Goal: Use online tool/utility: Use online tool/utility

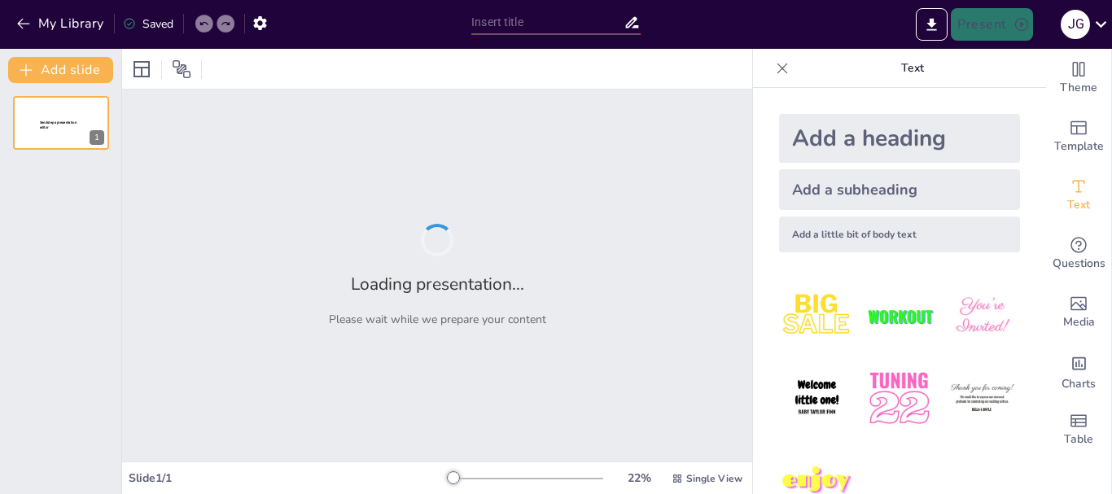
type input "Descubre los Adjetivos en Español: Quiz para Adultos"
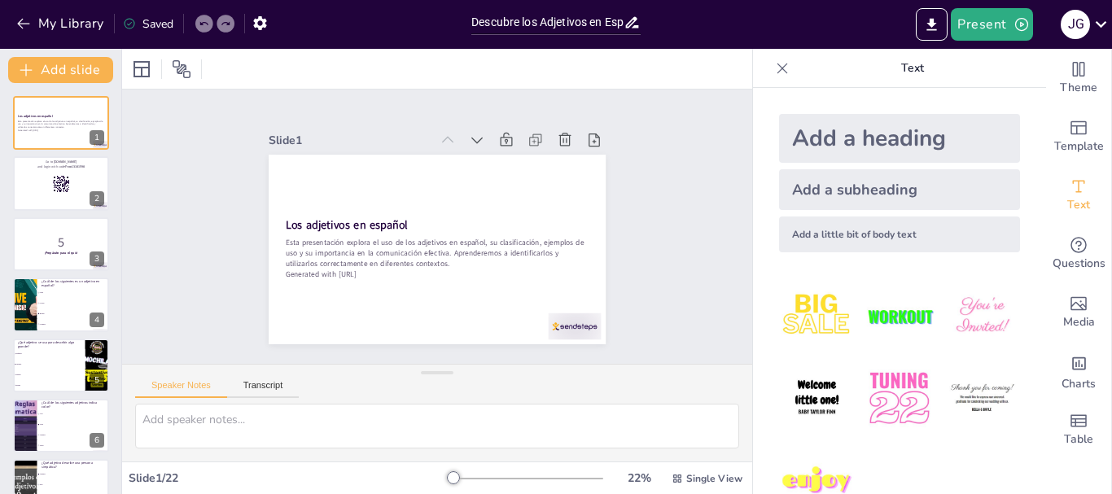
checkbox input "true"
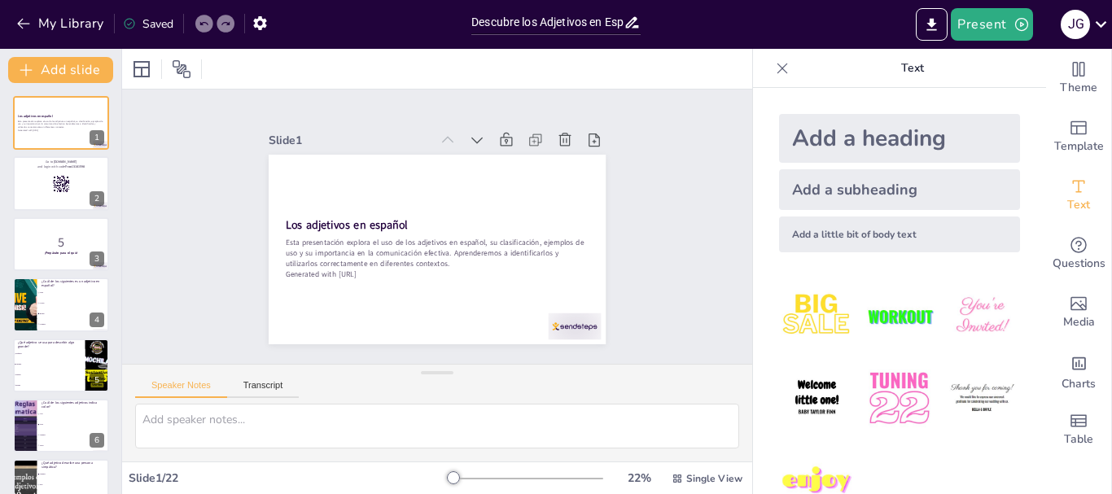
checkbox input "true"
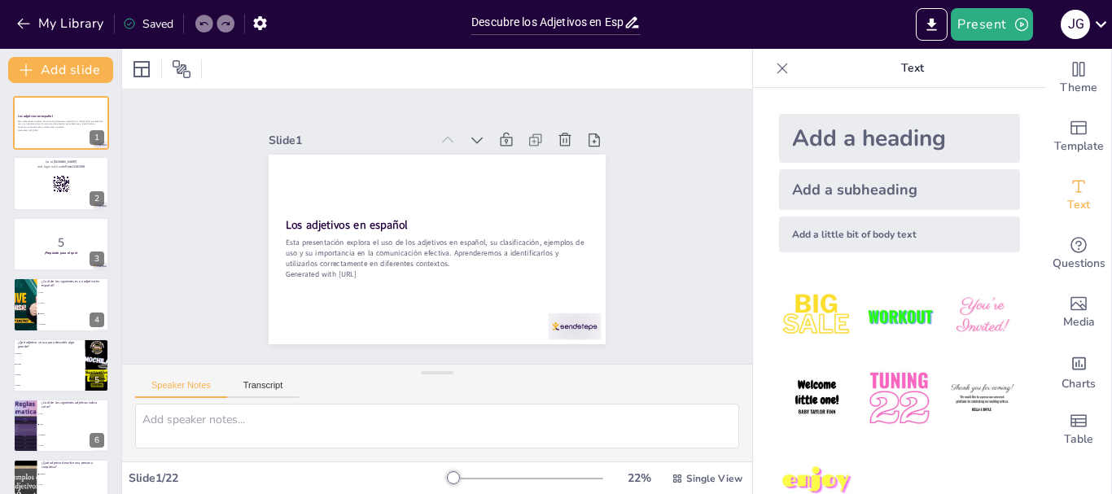
checkbox input "true"
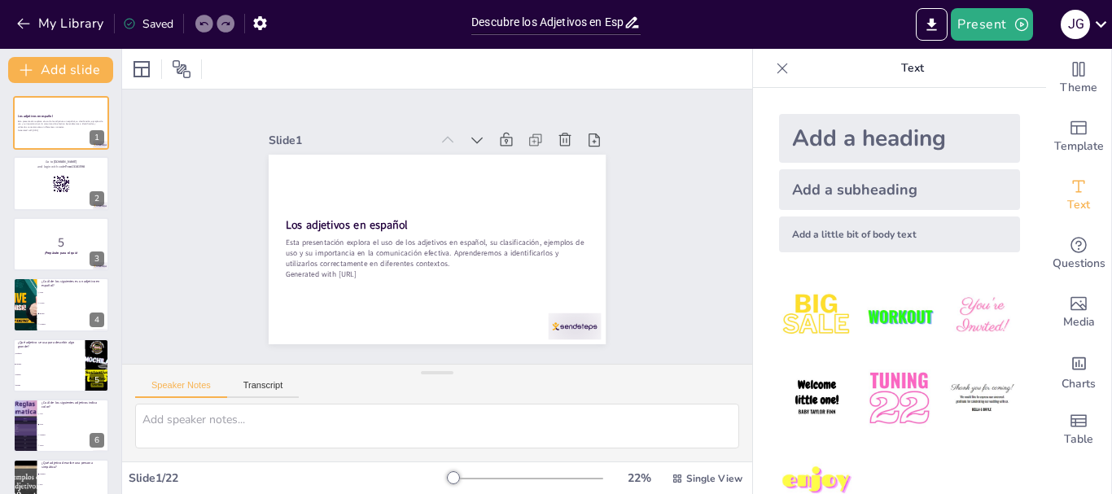
checkbox input "true"
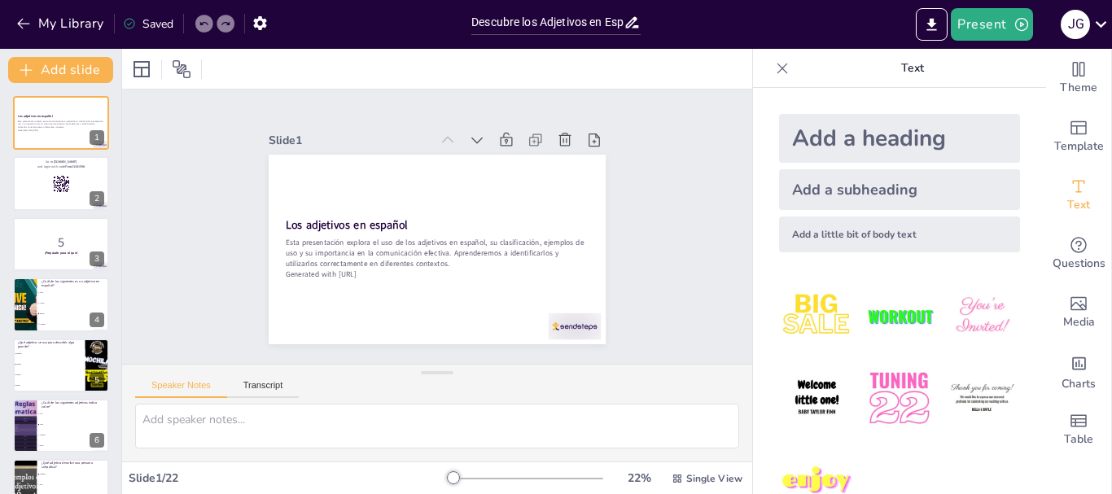
checkbox input "true"
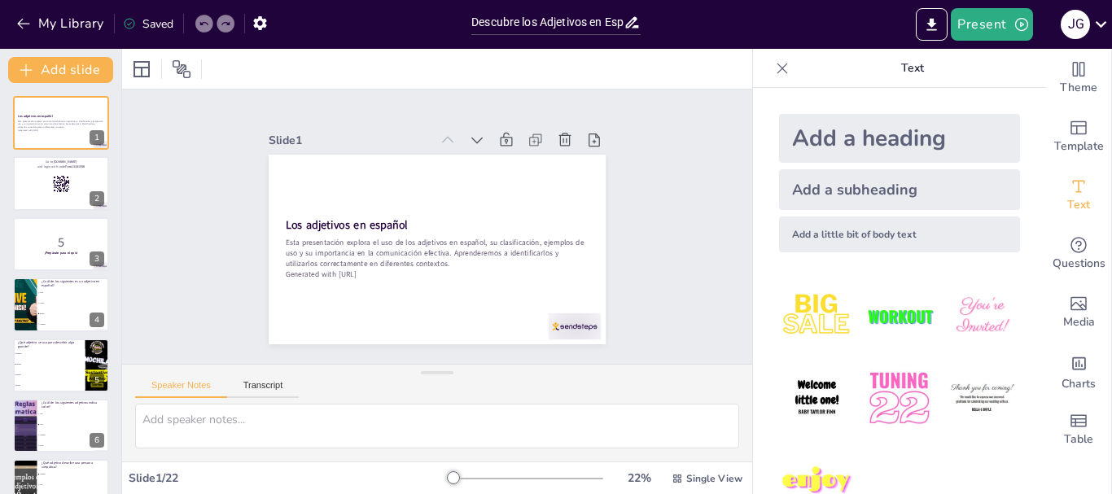
checkbox input "true"
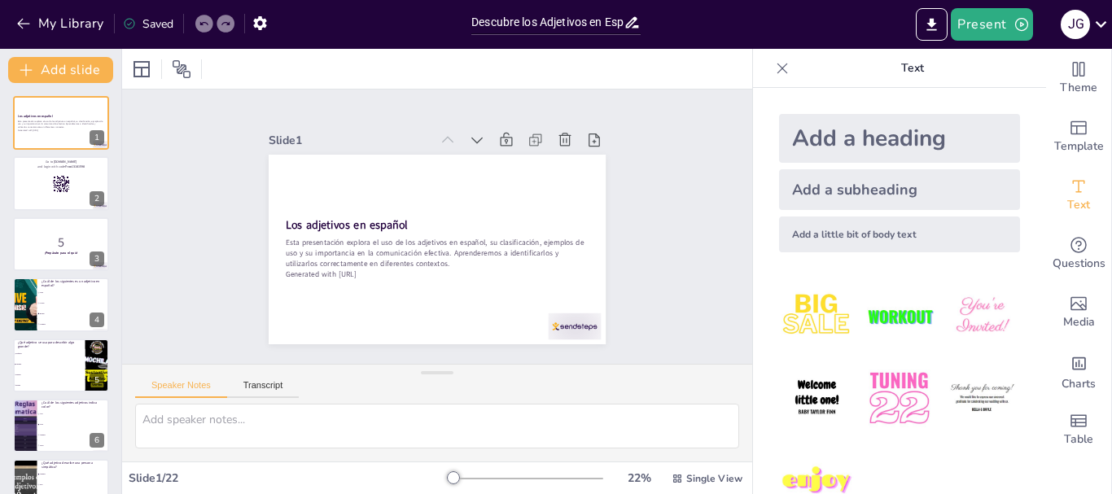
checkbox input "true"
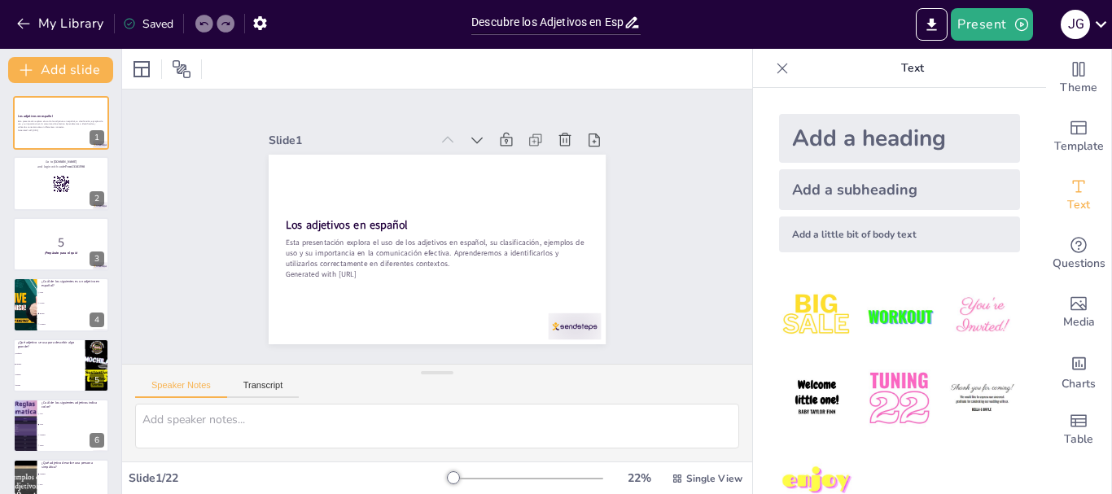
checkbox input "true"
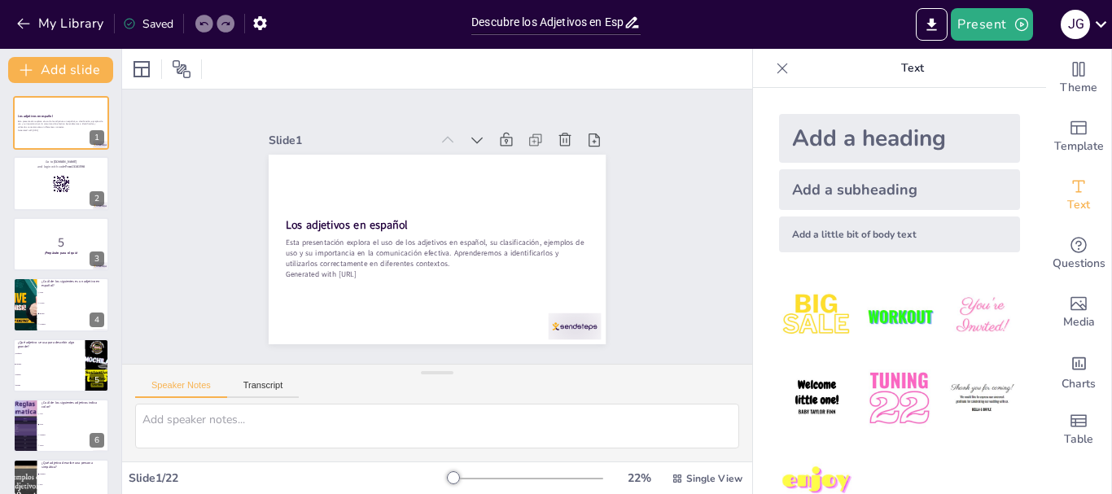
checkbox input "true"
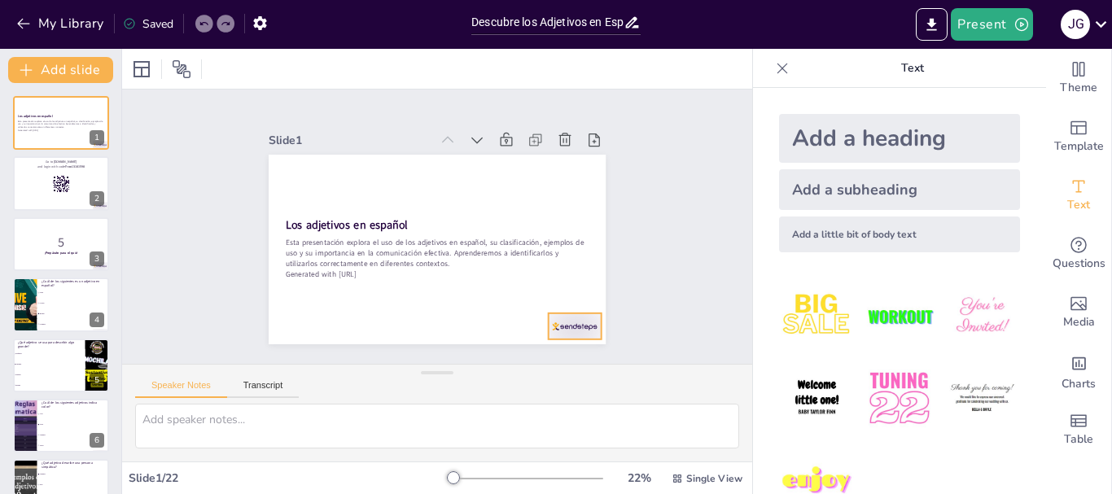
checkbox input "true"
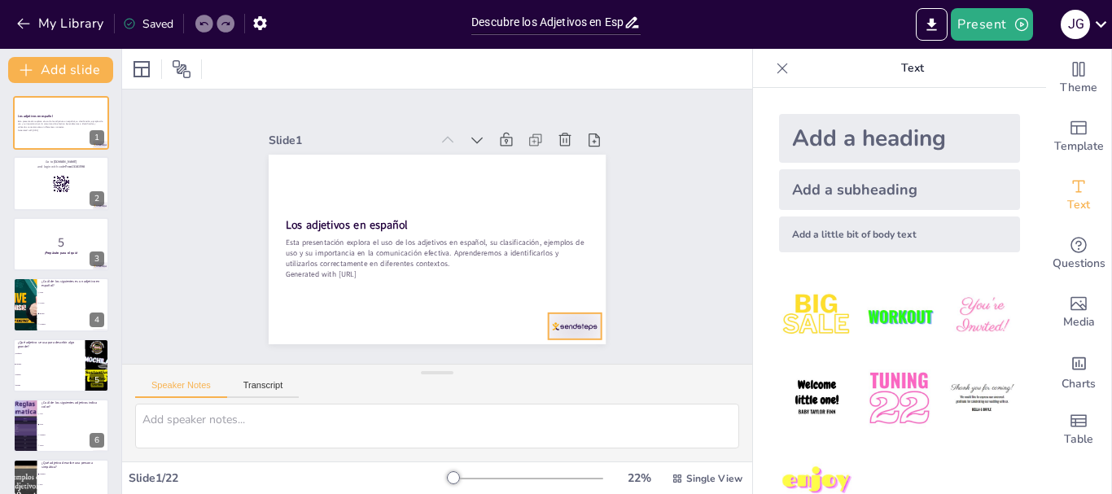
checkbox input "true"
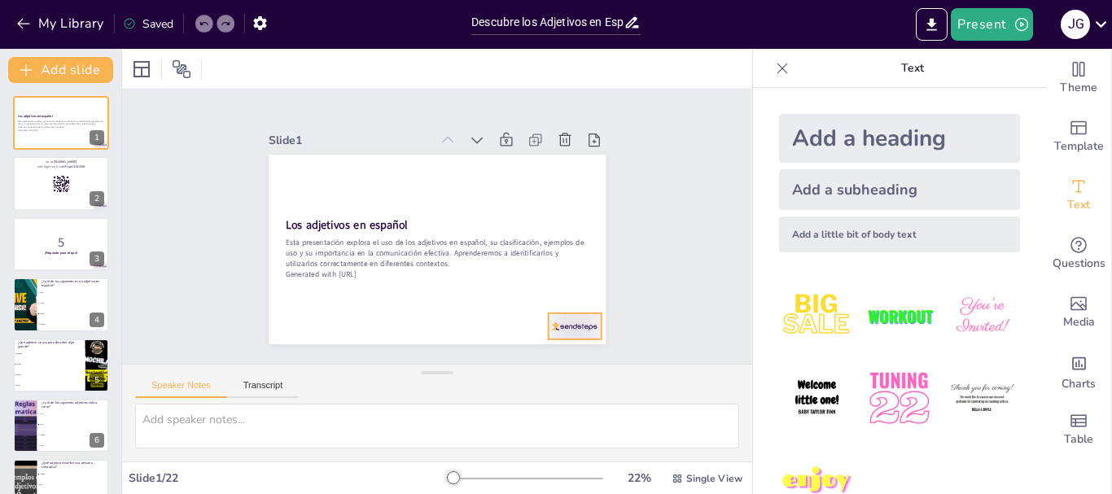
checkbox input "true"
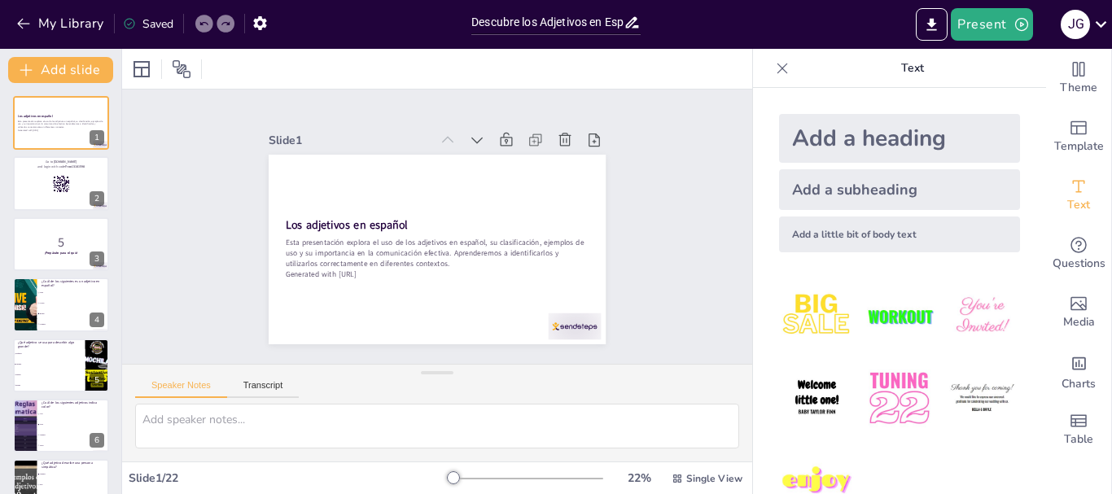
checkbox input "true"
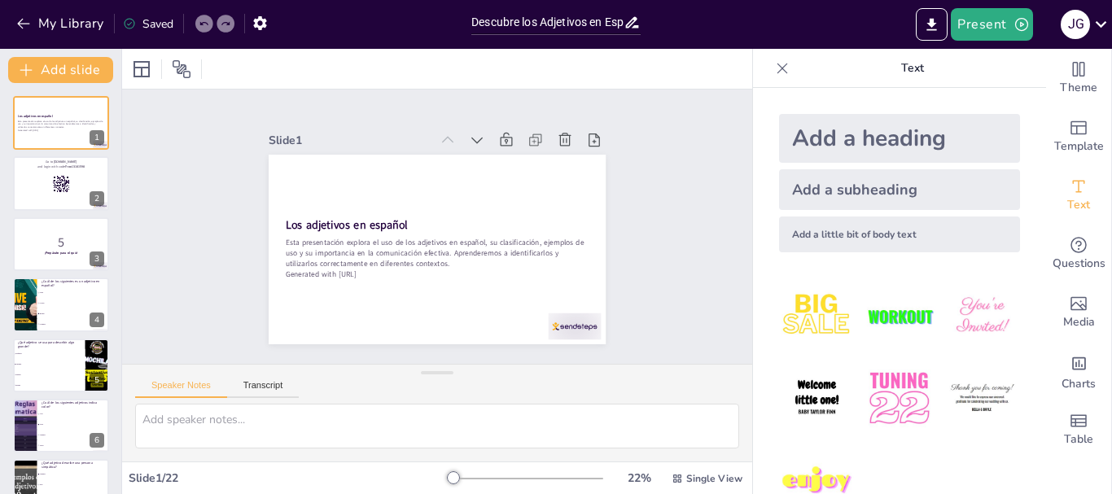
checkbox input "true"
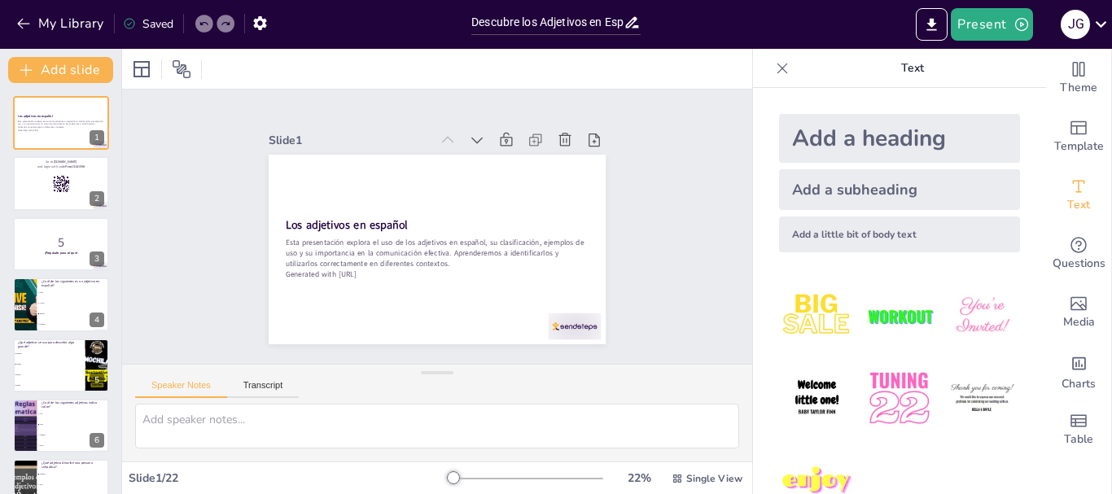
checkbox input "true"
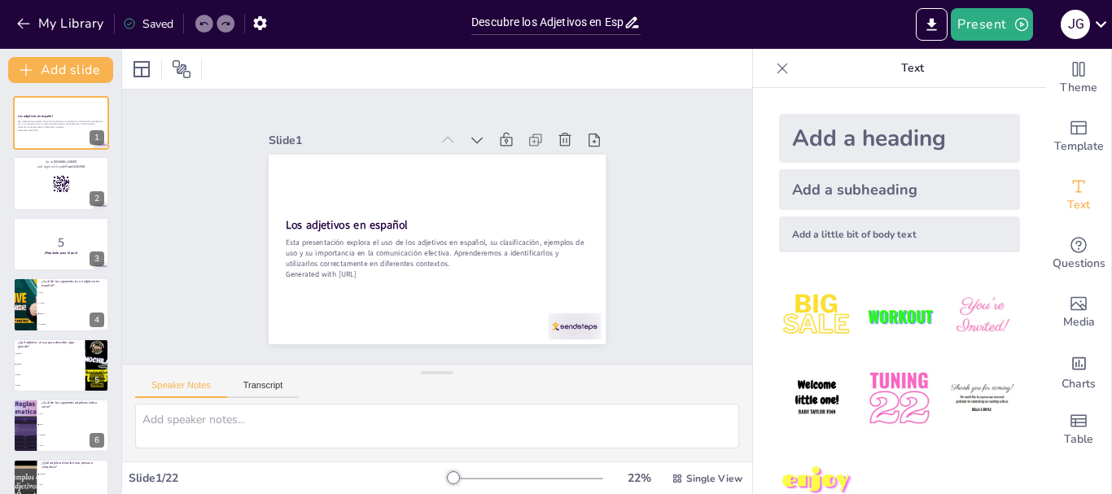
click at [818, 398] on img at bounding box center [817, 399] width 76 height 76
checkbox input "true"
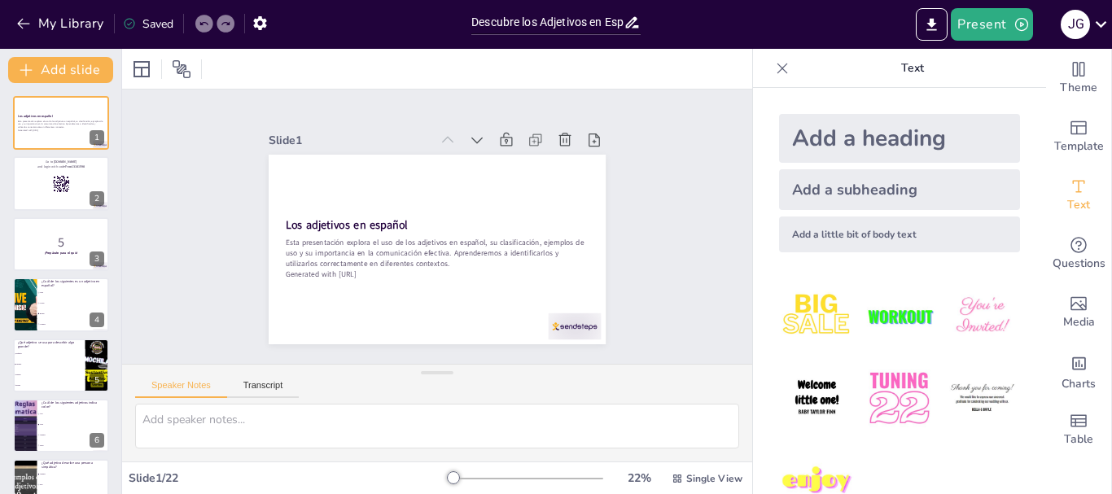
checkbox input "true"
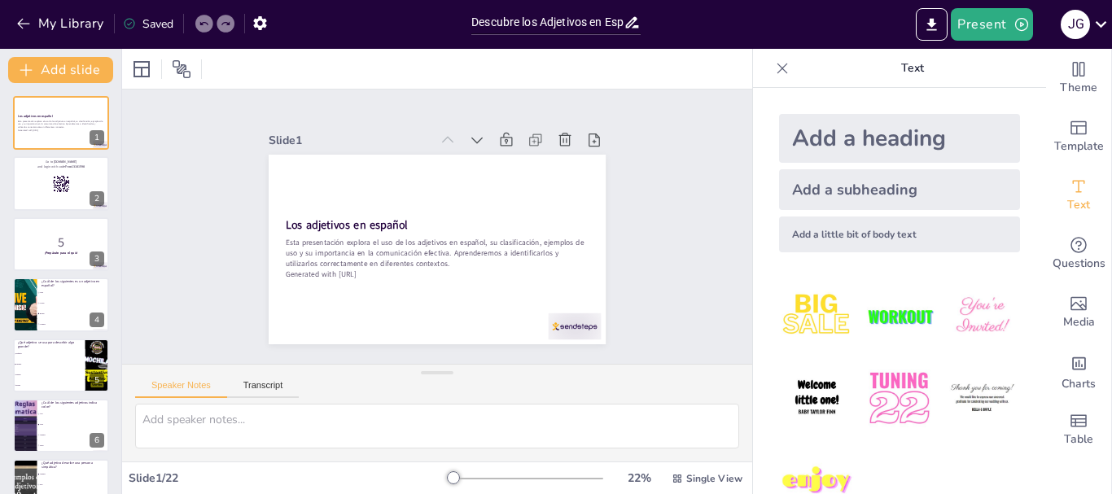
checkbox input "true"
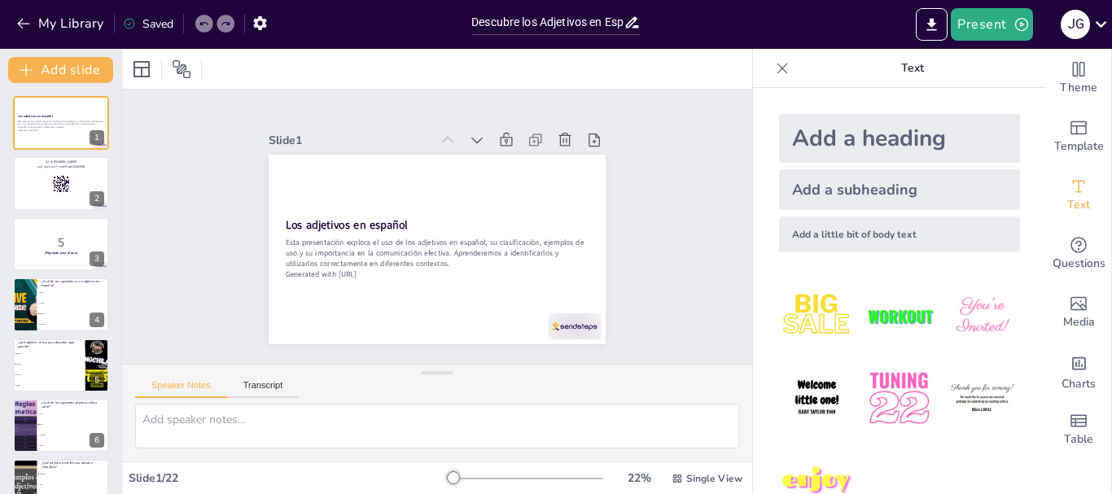
checkbox input "true"
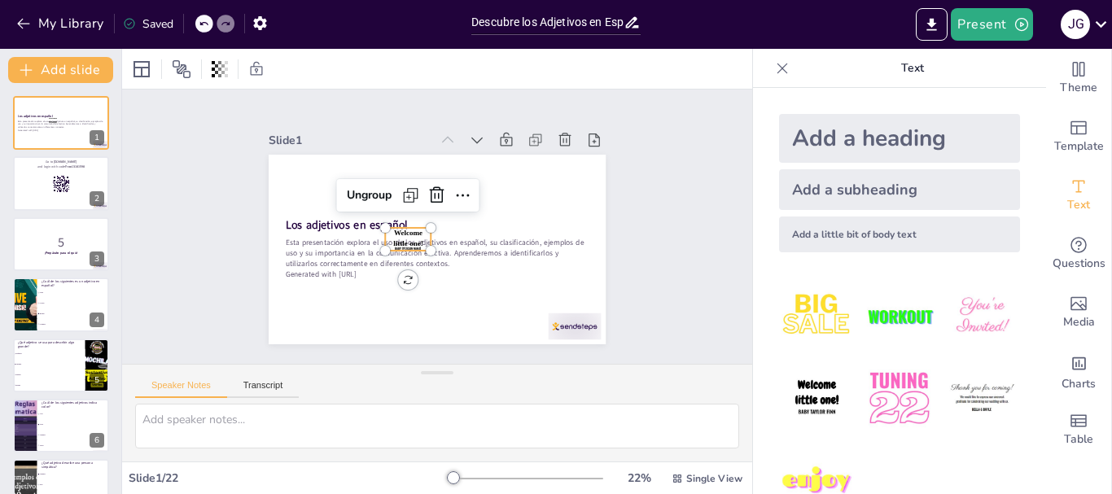
checkbox input "true"
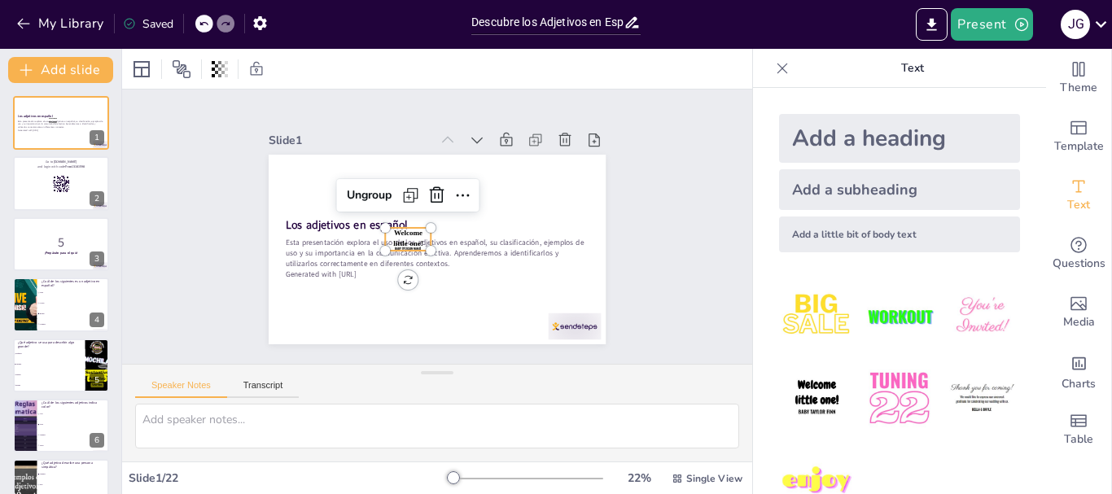
checkbox input "true"
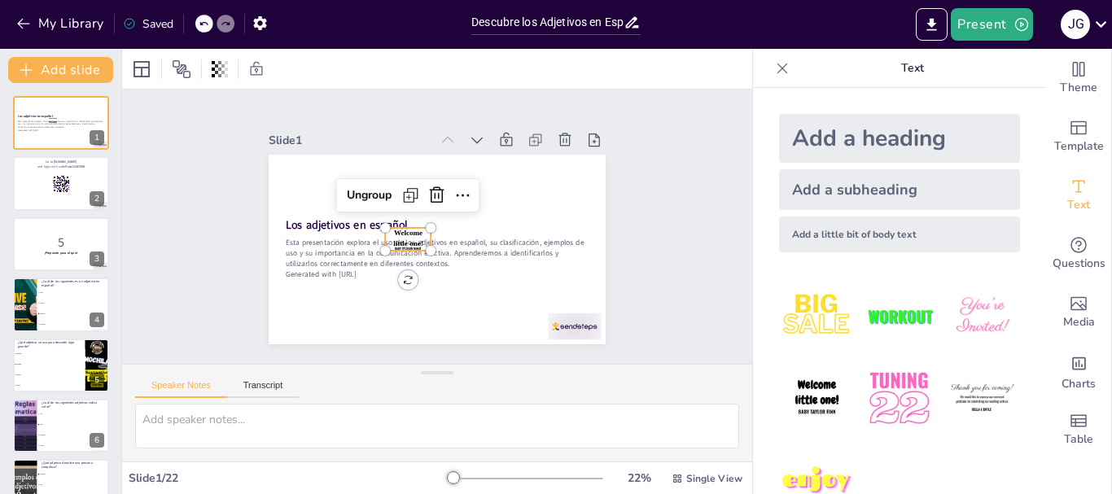
checkbox input "true"
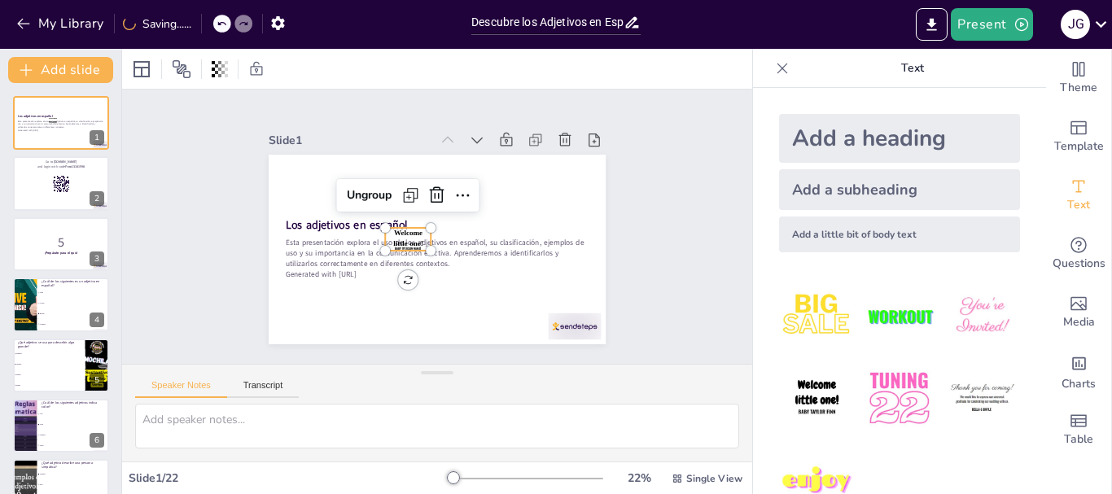
checkbox input "true"
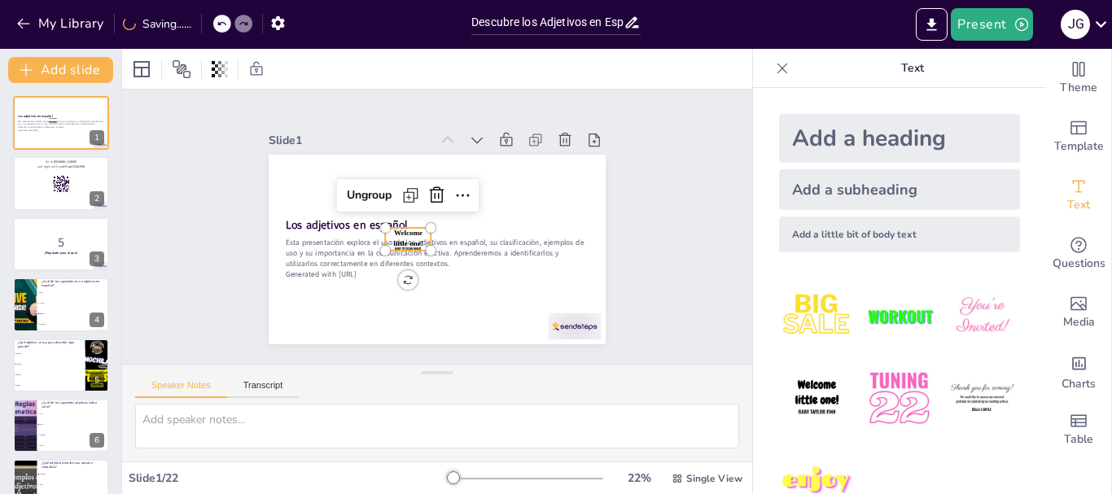
checkbox input "true"
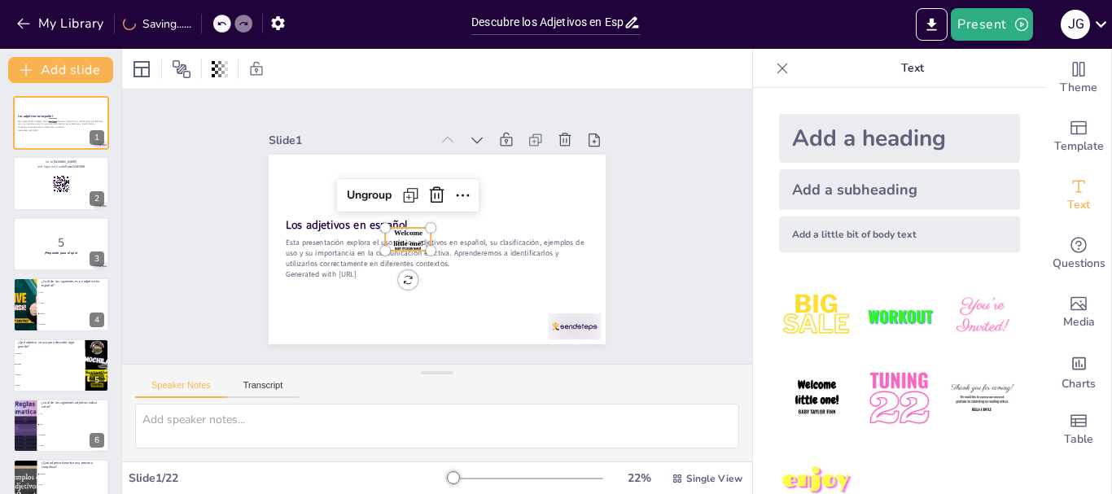
checkbox input "true"
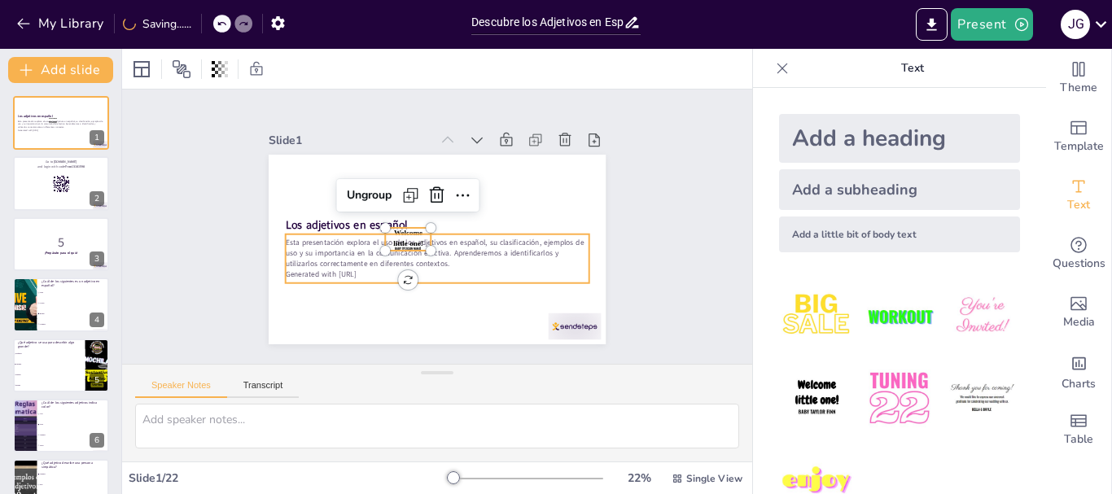
checkbox input "true"
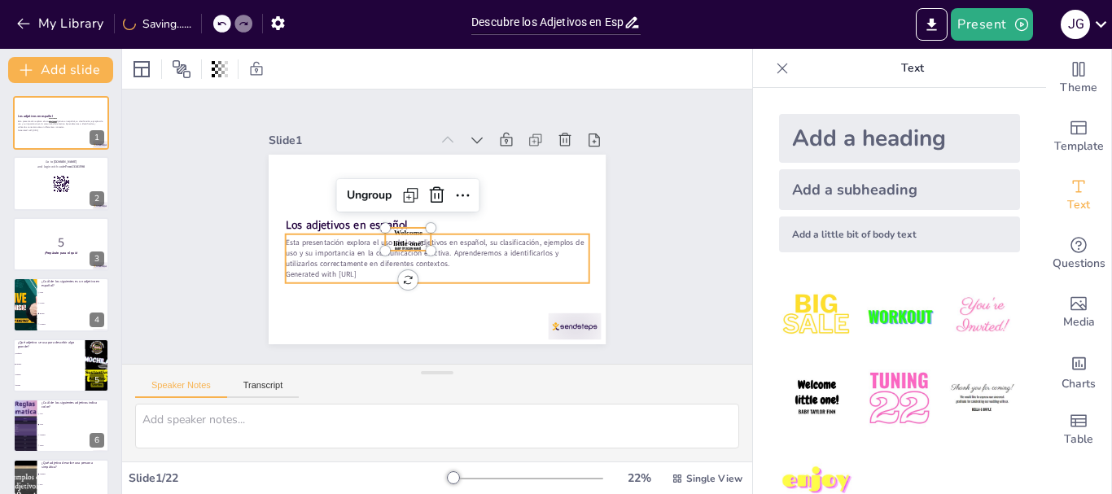
checkbox input "true"
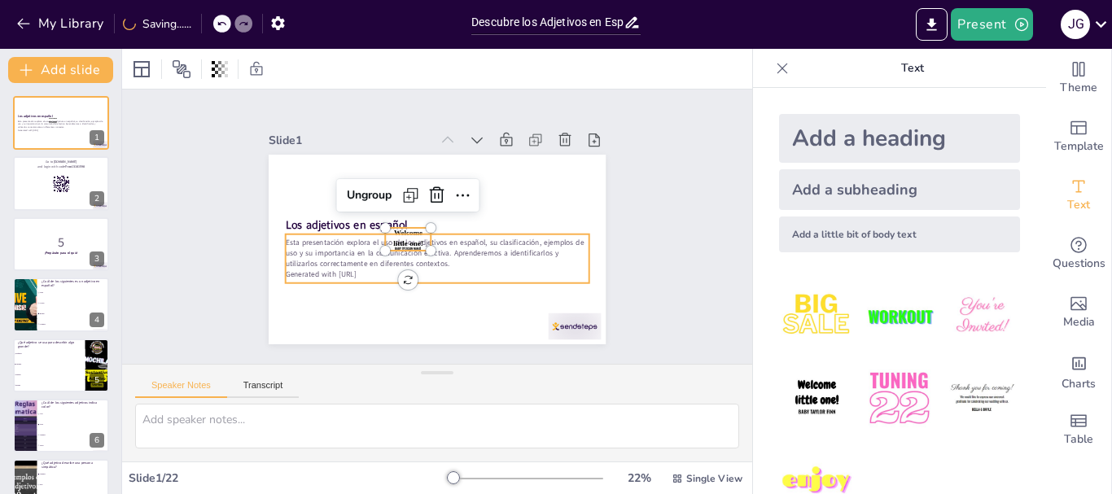
checkbox input "true"
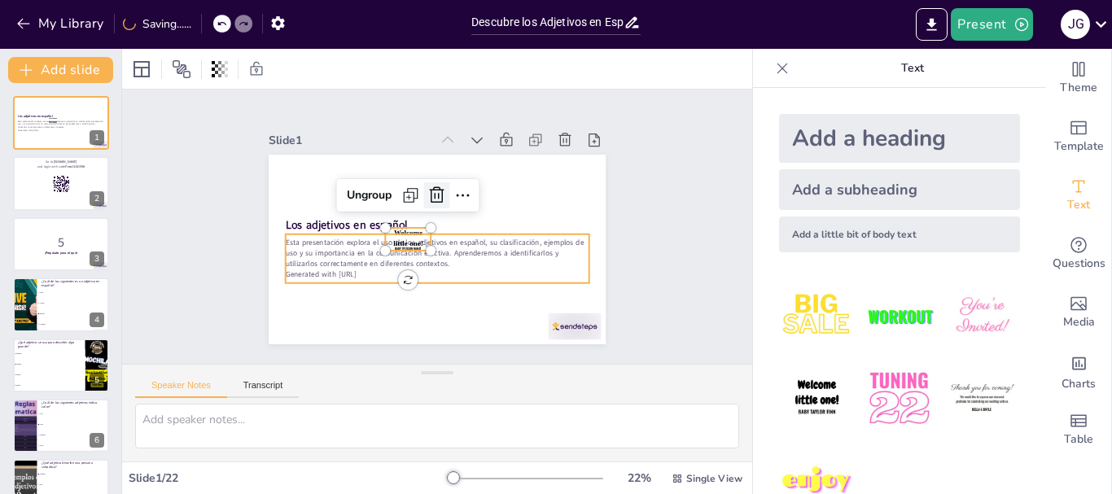
checkbox input "true"
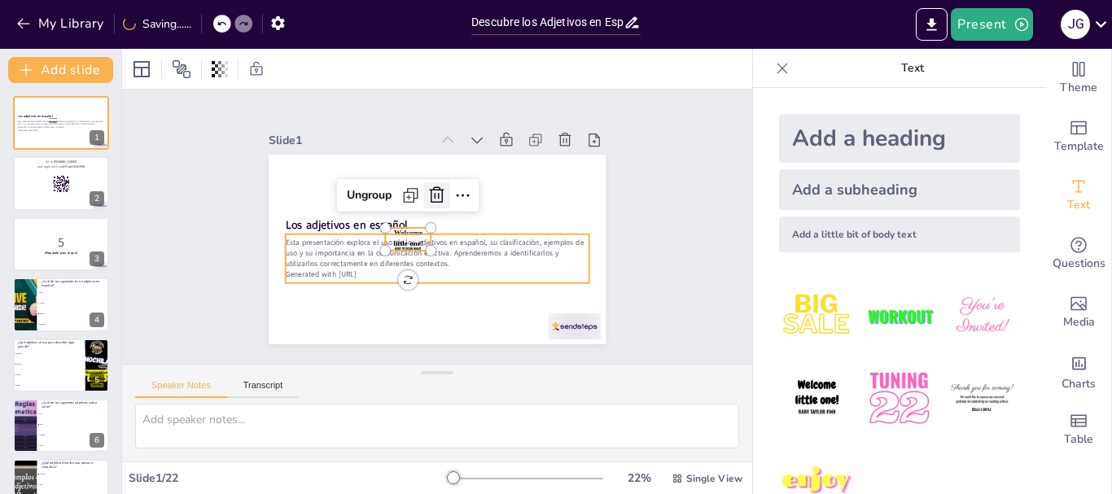
checkbox input "true"
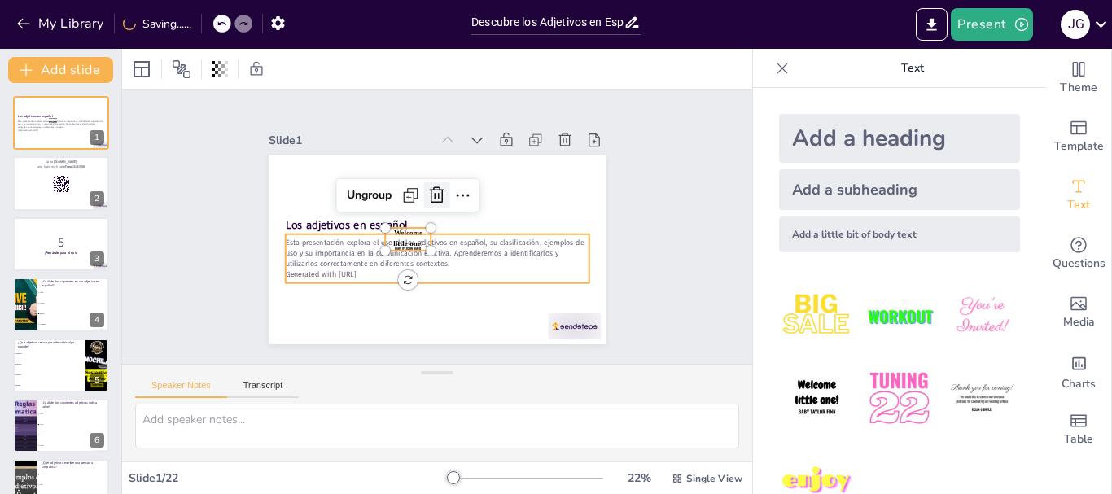
checkbox input "true"
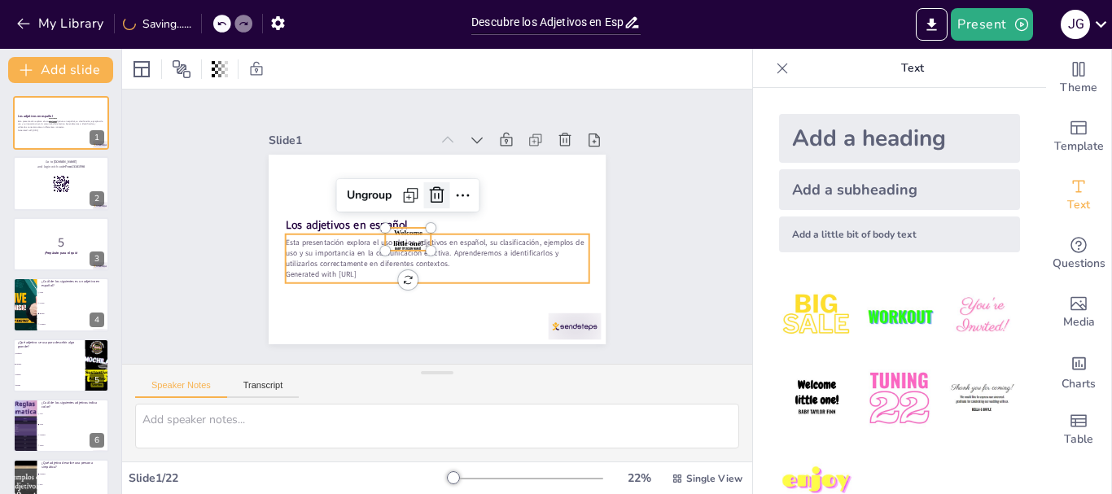
checkbox input "true"
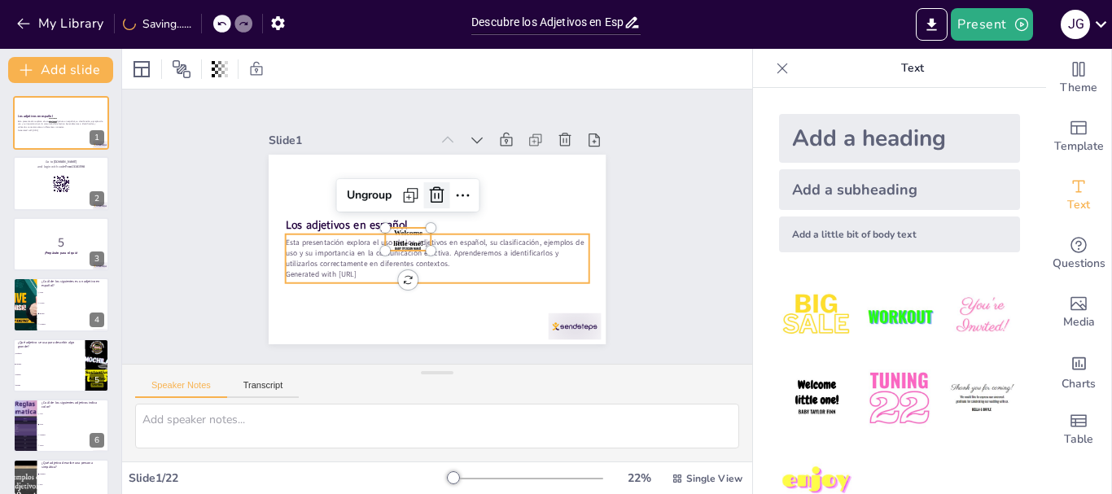
checkbox input "true"
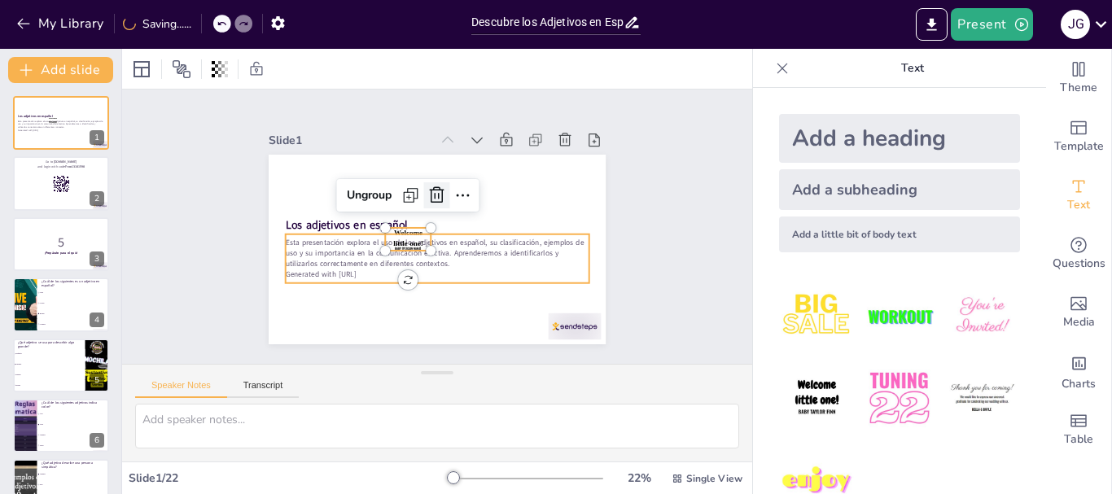
checkbox input "true"
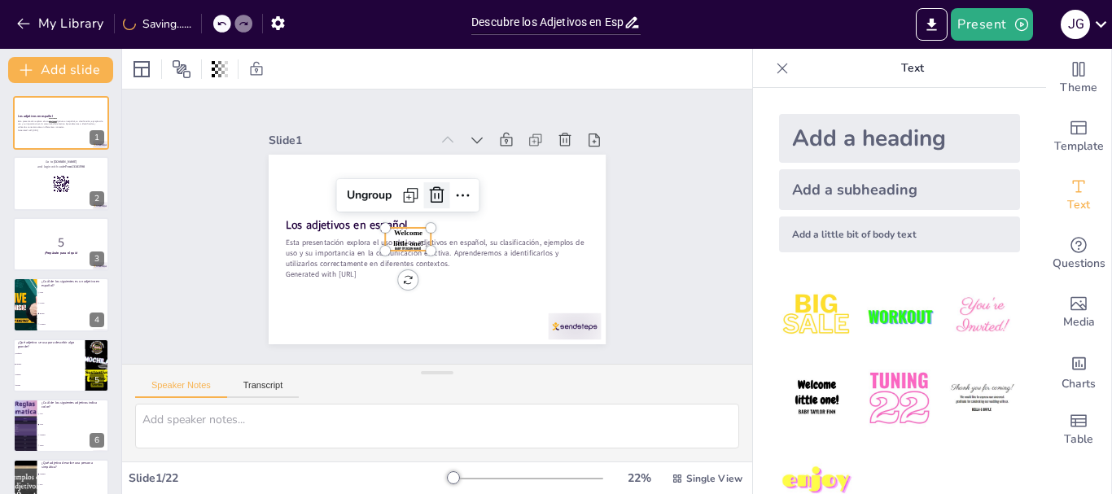
checkbox input "true"
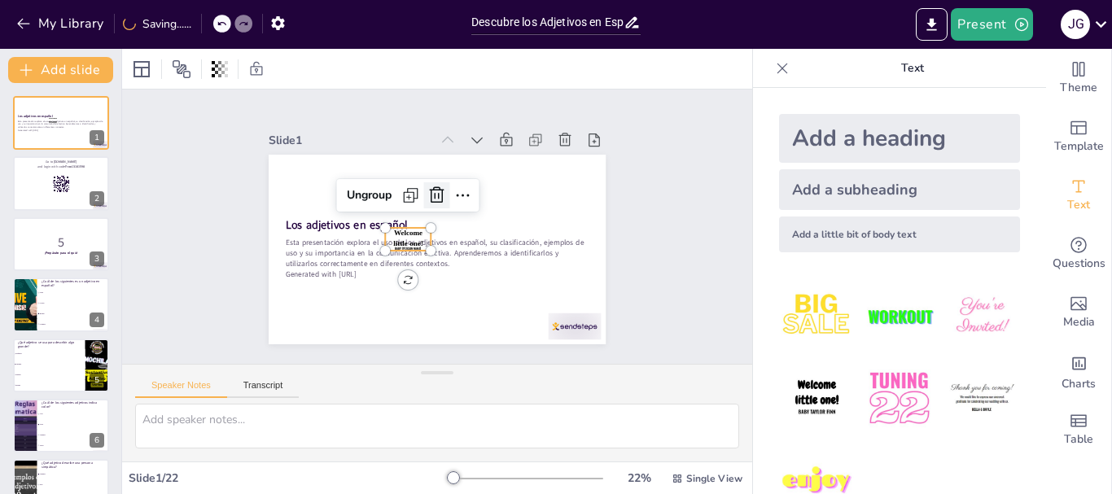
checkbox input "true"
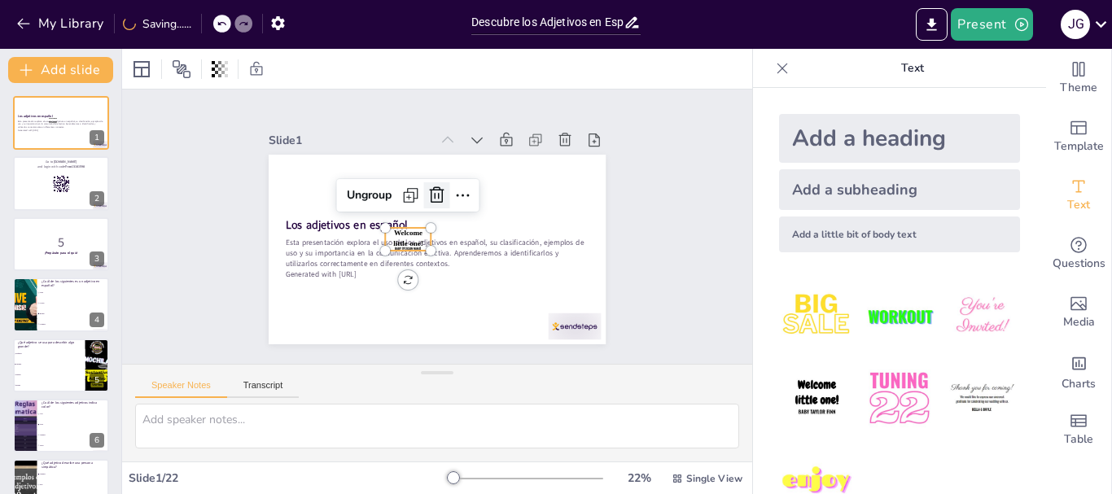
checkbox input "true"
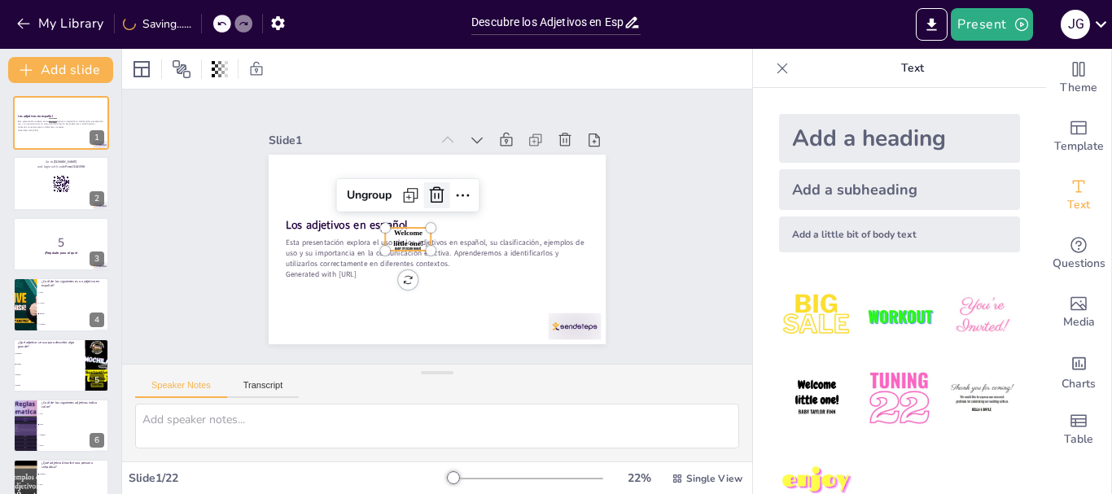
click at [432, 191] on icon at bounding box center [443, 196] width 23 height 23
checkbox input "true"
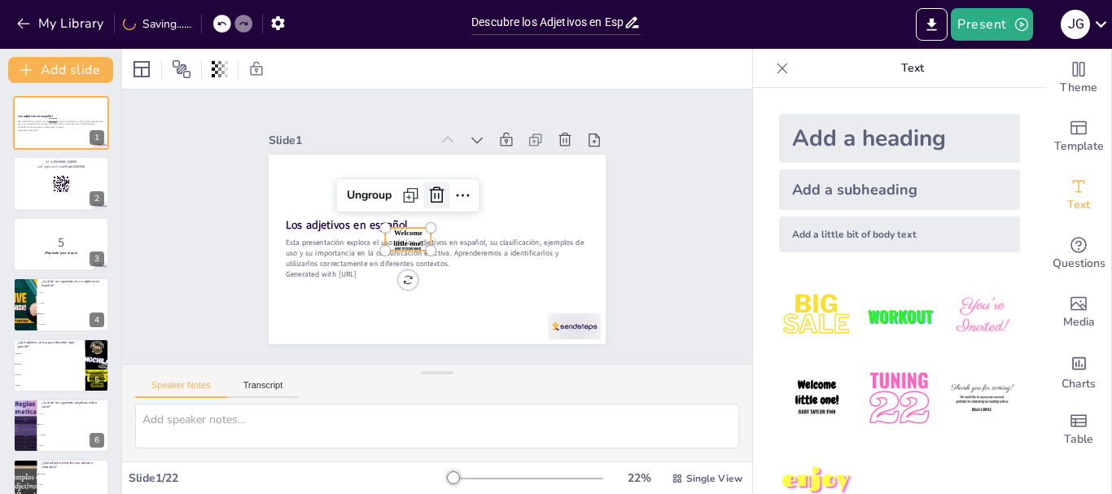
checkbox input "true"
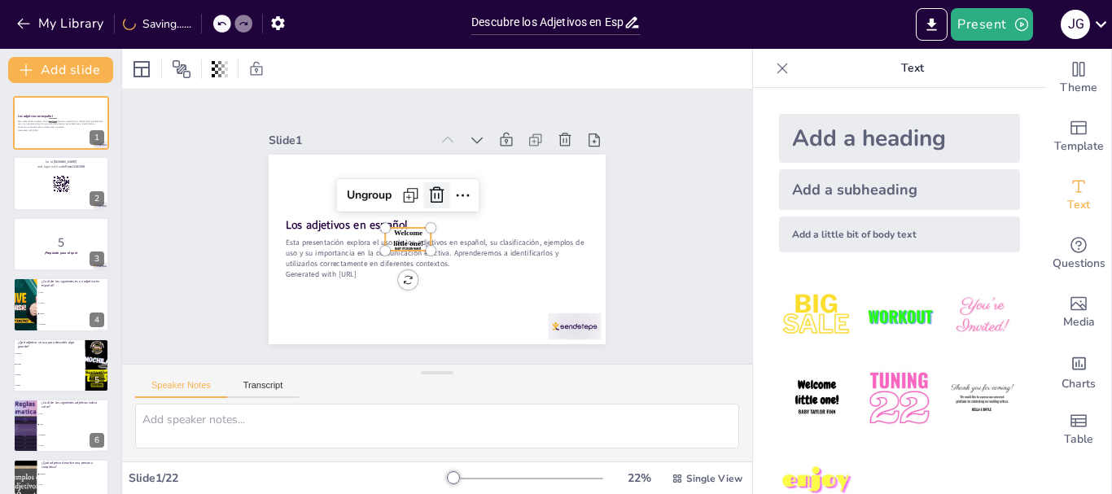
checkbox input "true"
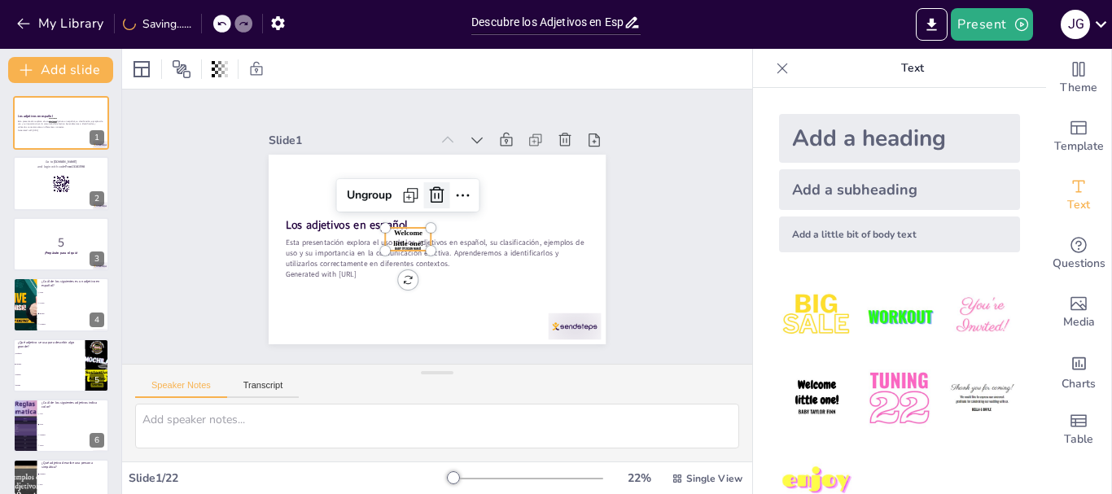
checkbox input "true"
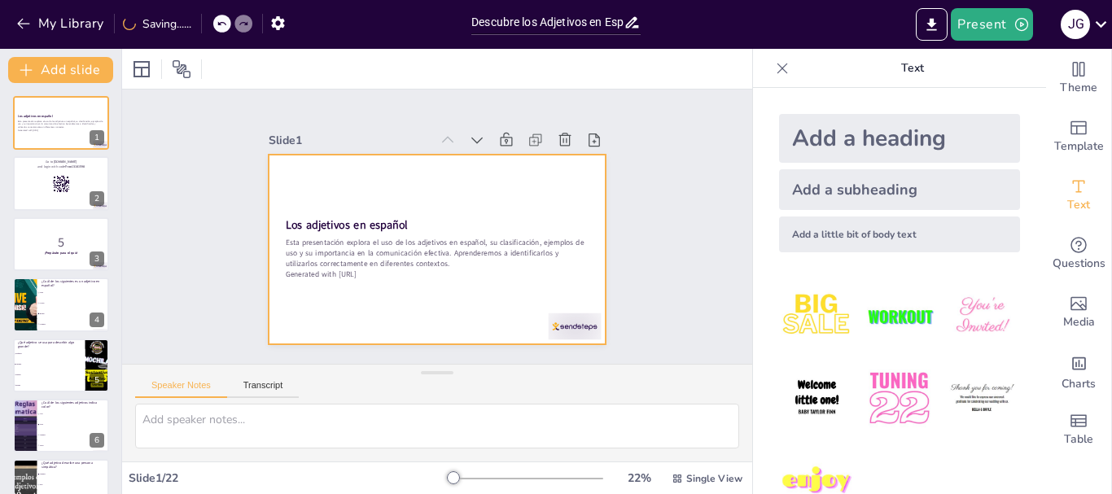
checkbox input "true"
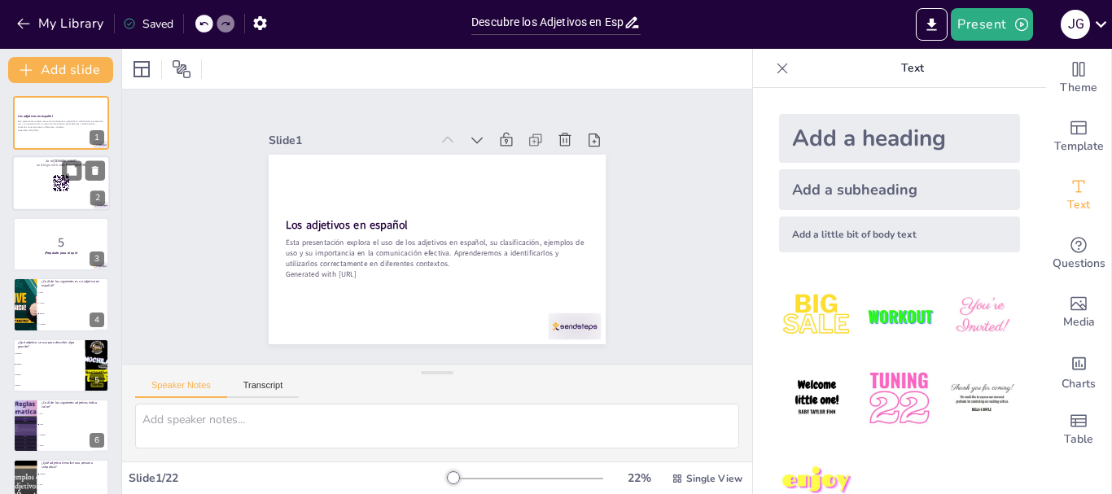
click at [42, 185] on div at bounding box center [61, 183] width 98 height 55
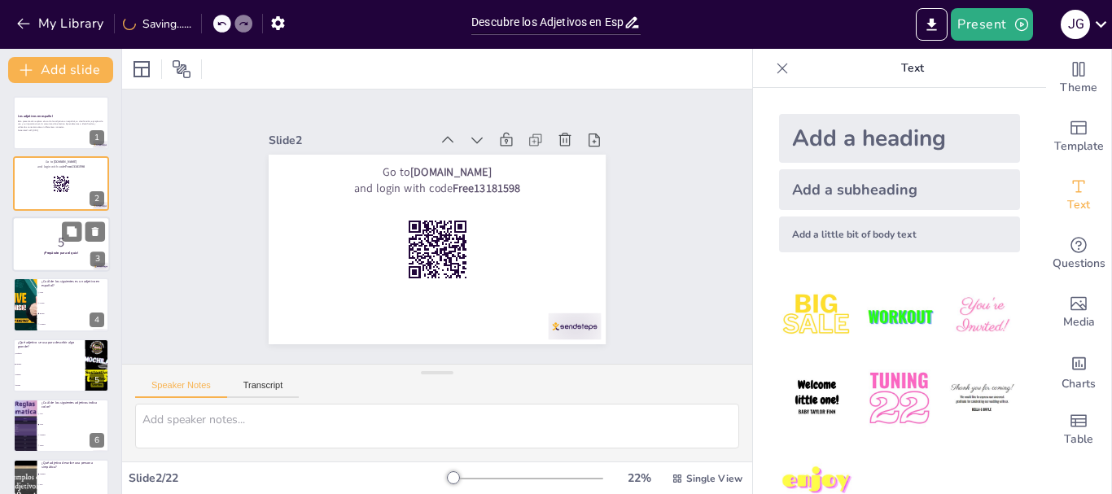
click at [50, 239] on p "5" at bounding box center [61, 242] width 88 height 18
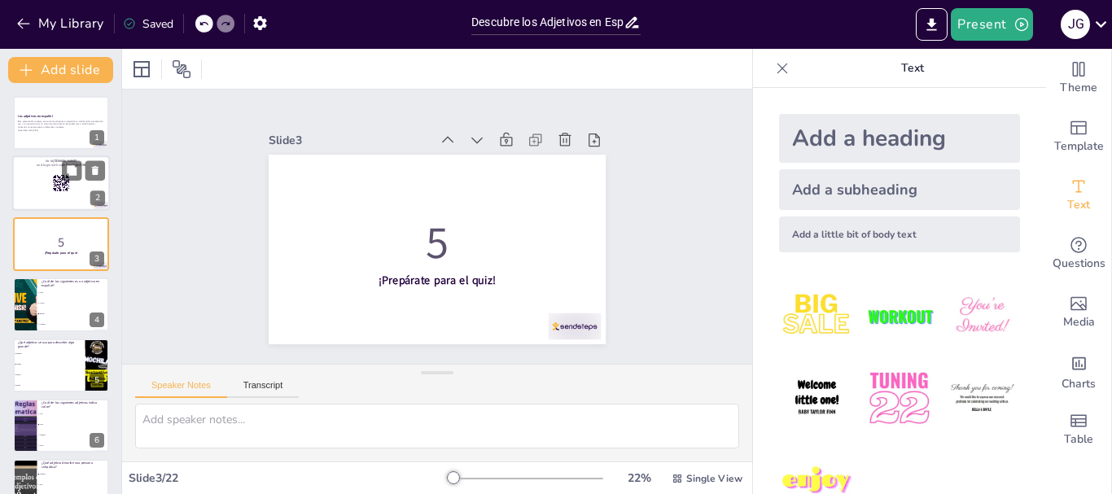
click at [82, 196] on div at bounding box center [61, 183] width 98 height 55
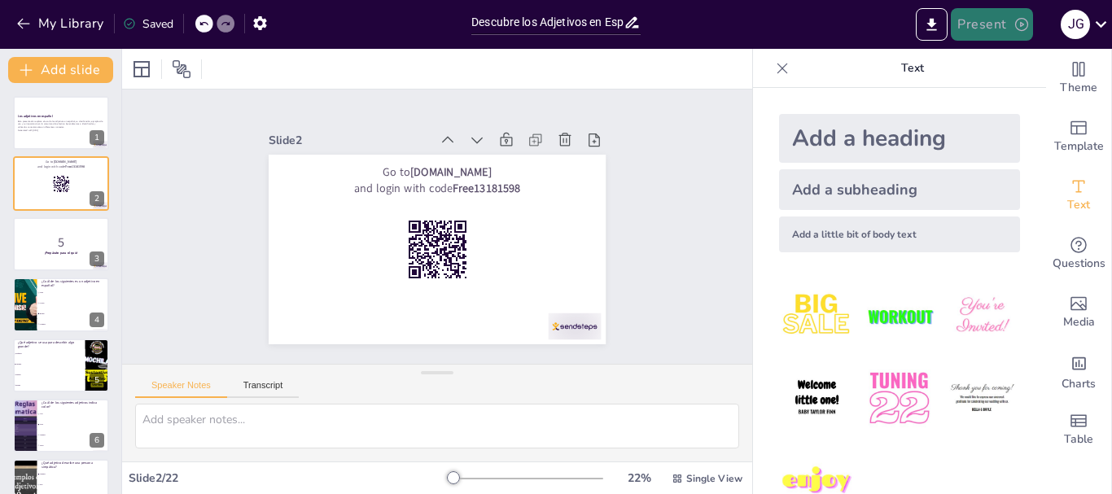
click at [963, 13] on button "Present" at bounding box center [991, 24] width 81 height 33
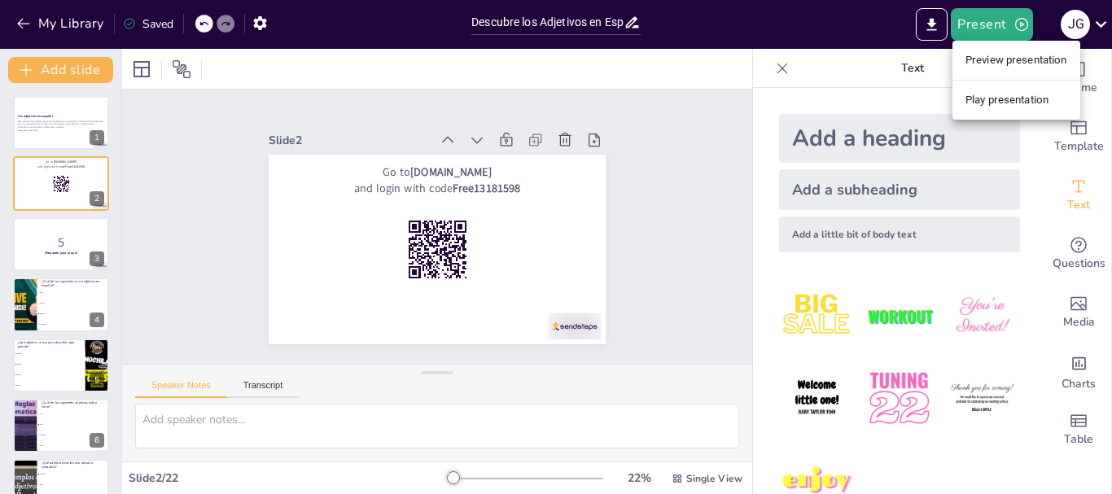
click at [1008, 50] on li "Preview presentation" at bounding box center [1016, 60] width 128 height 26
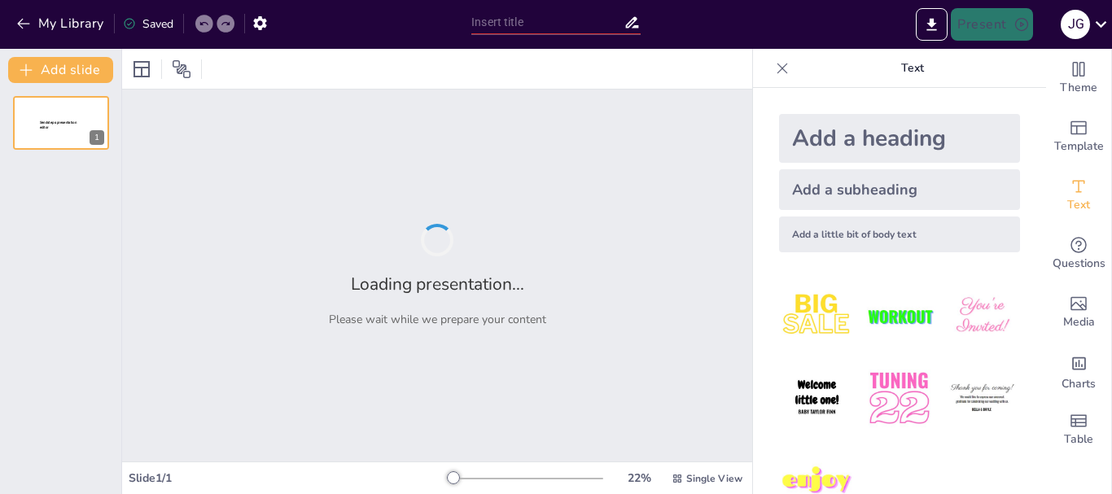
type input "Descubre los Adjetivos en Español: Quiz para Adultos"
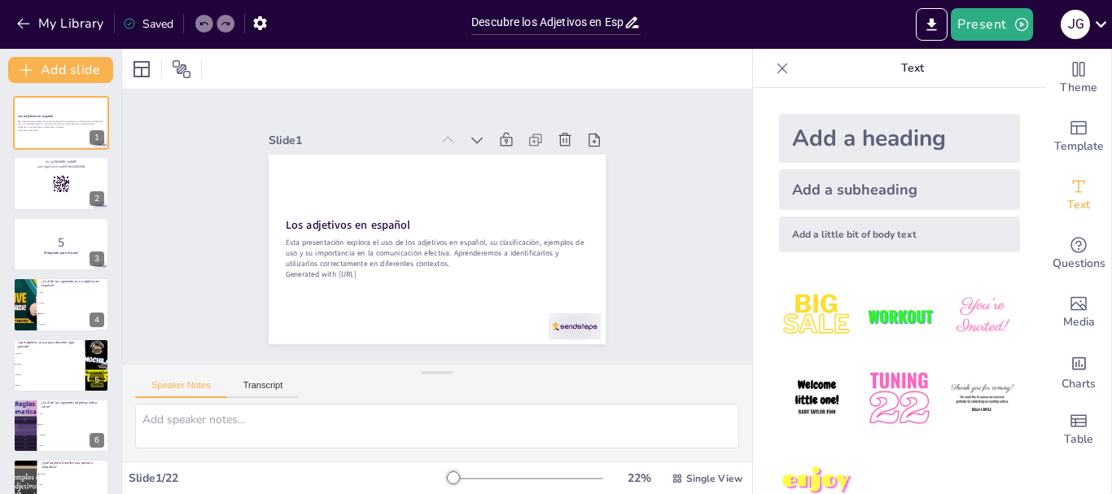
checkbox input "true"
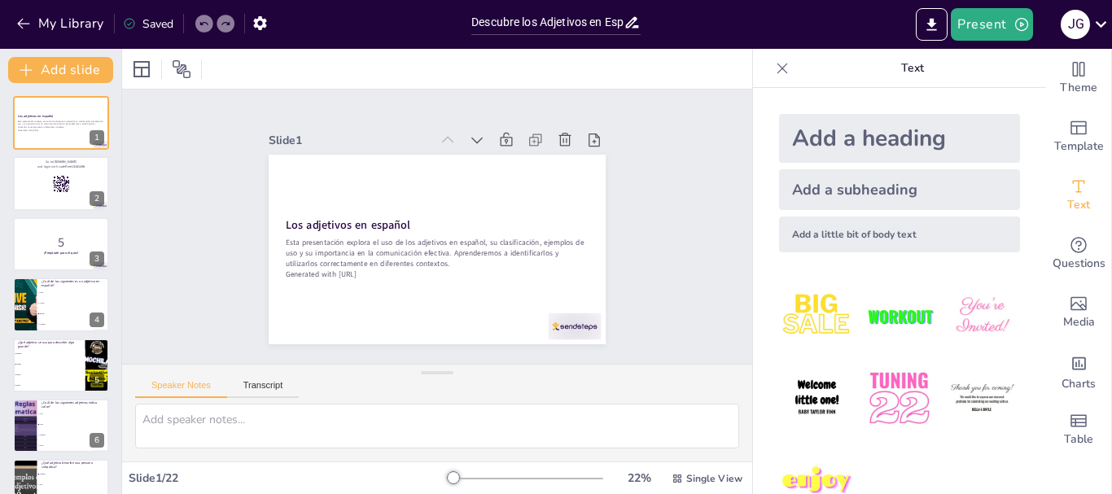
checkbox input "true"
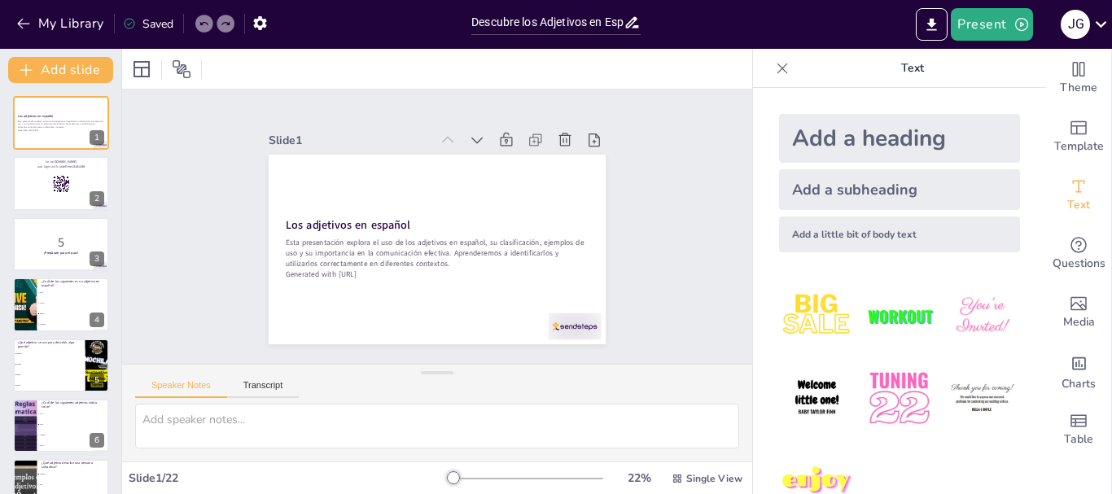
checkbox input "true"
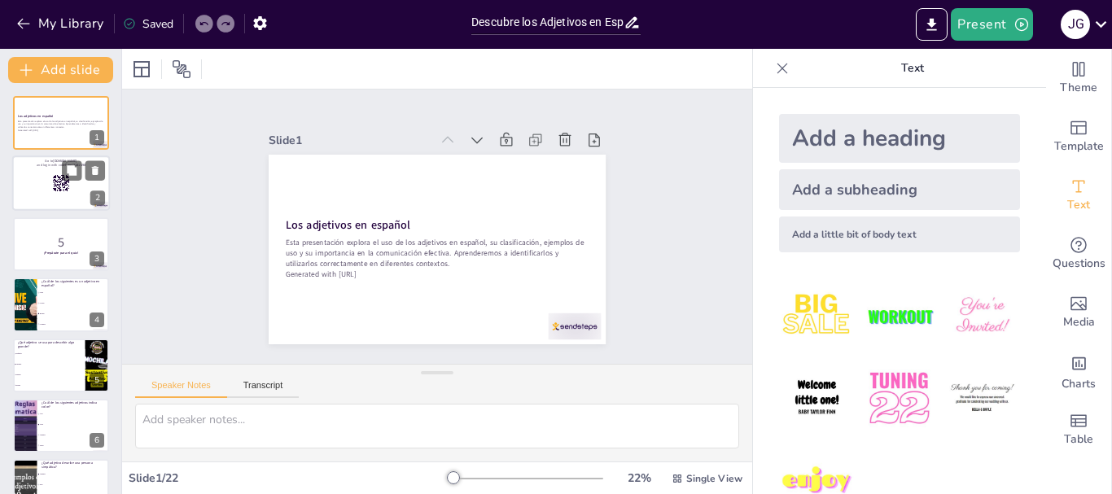
checkbox input "true"
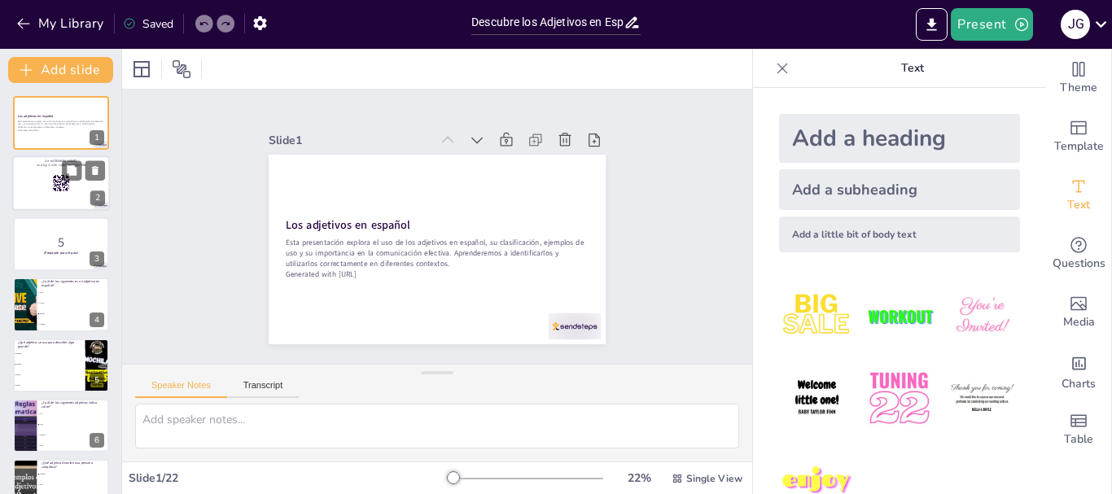
checkbox input "true"
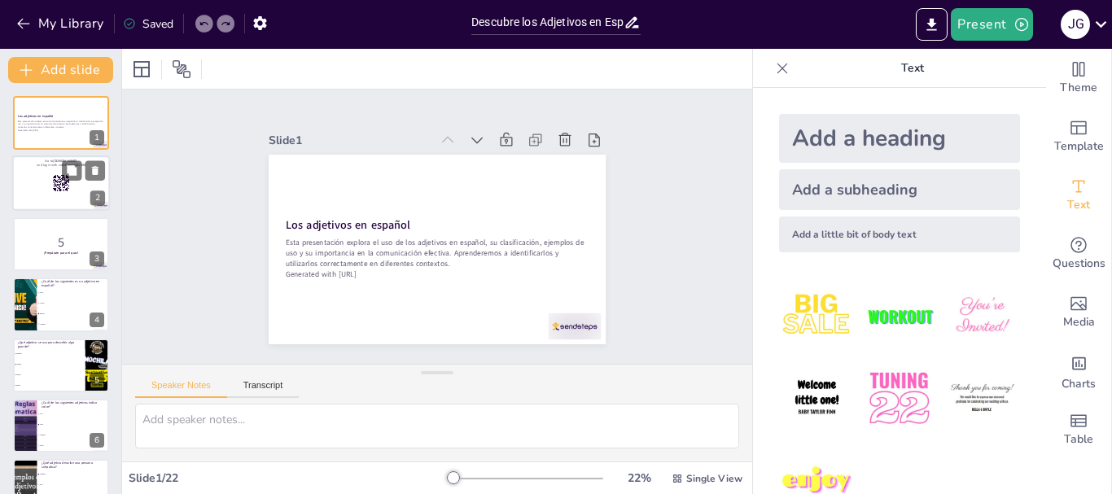
checkbox input "true"
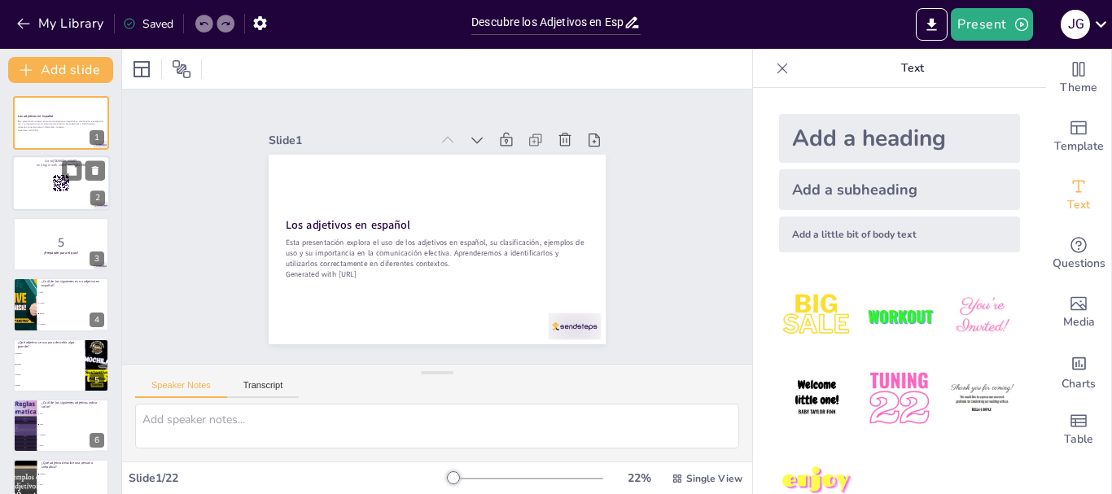
checkbox input "true"
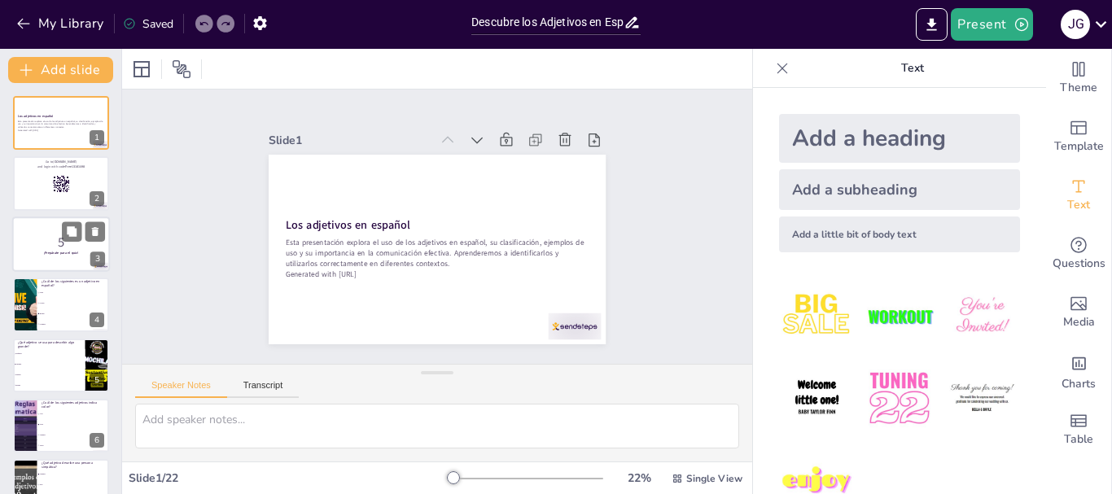
checkbox input "true"
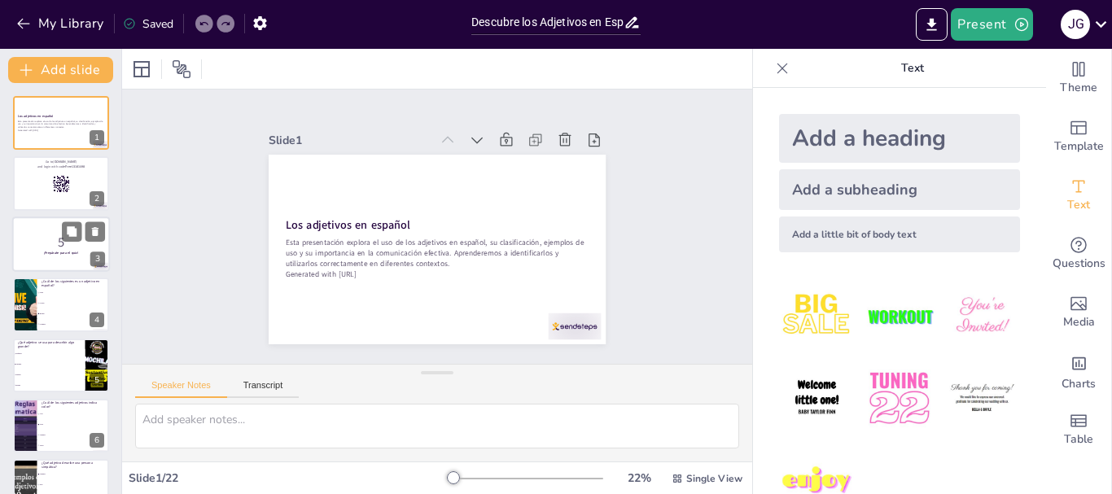
checkbox input "true"
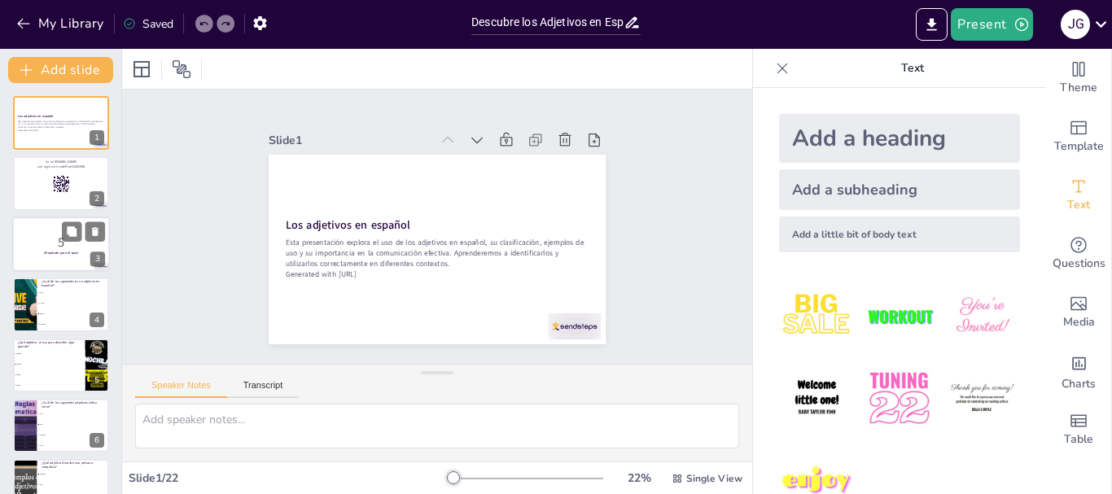
checkbox input "true"
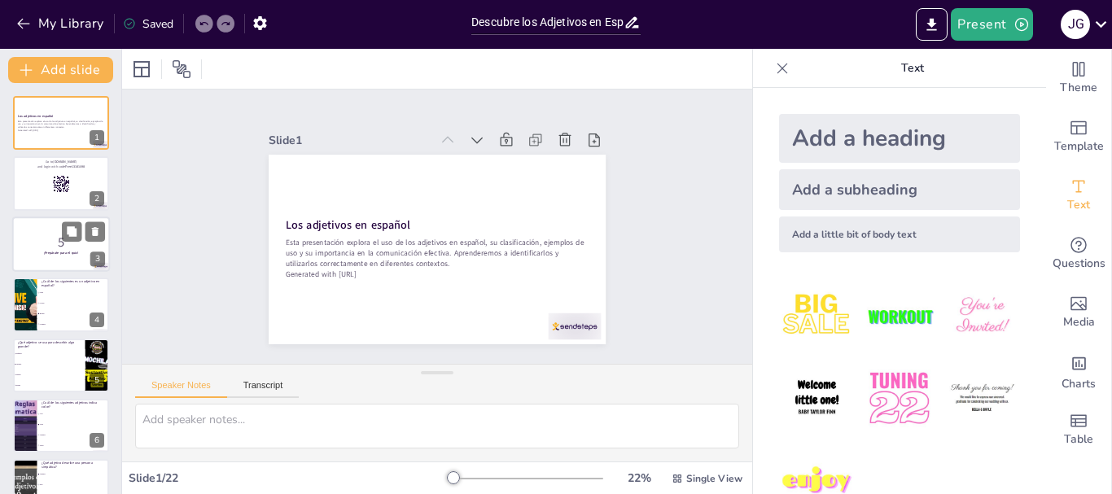
checkbox input "true"
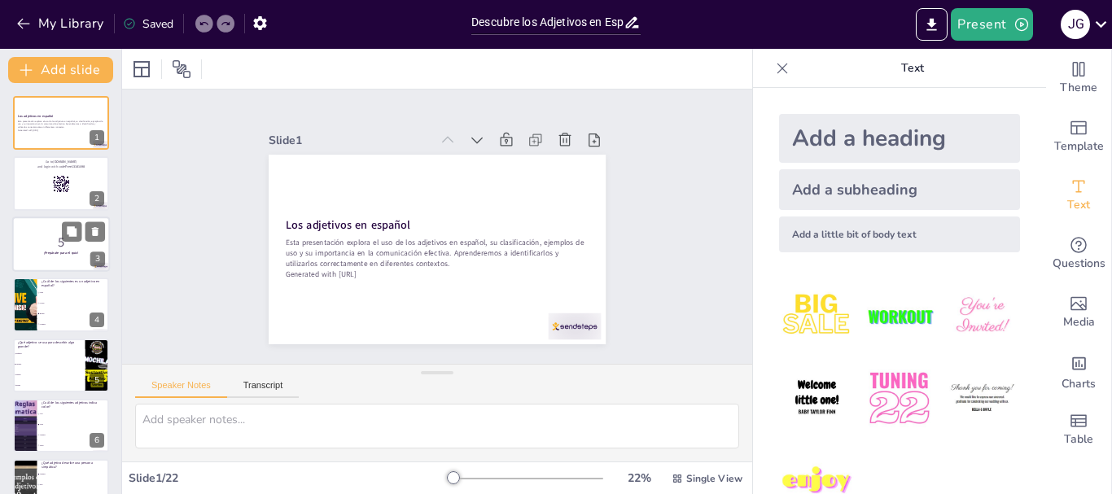
checkbox input "true"
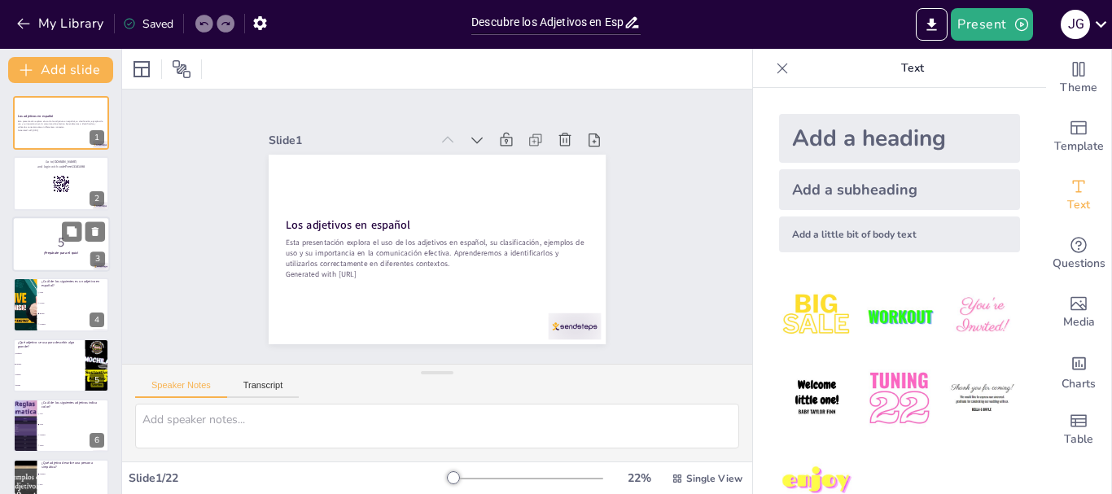
checkbox input "true"
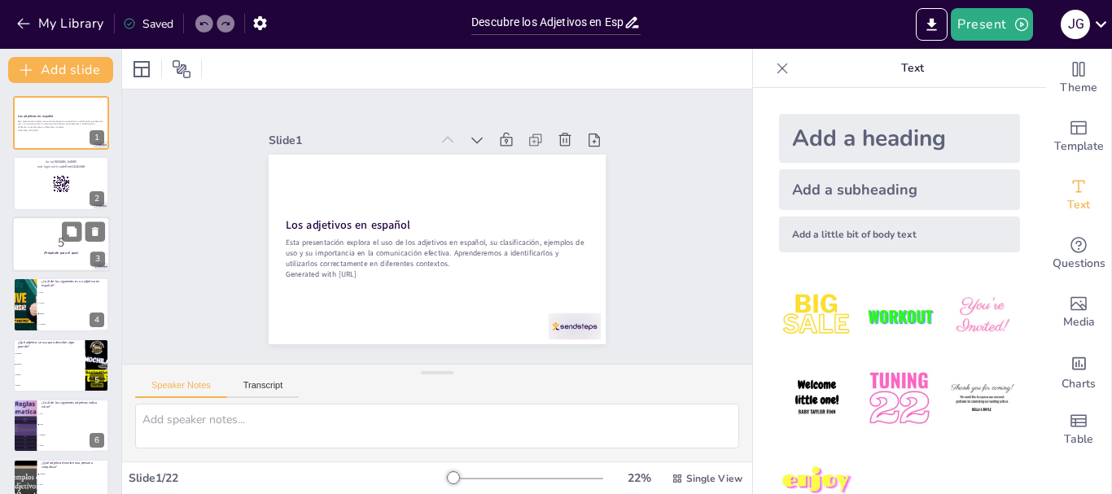
checkbox input "true"
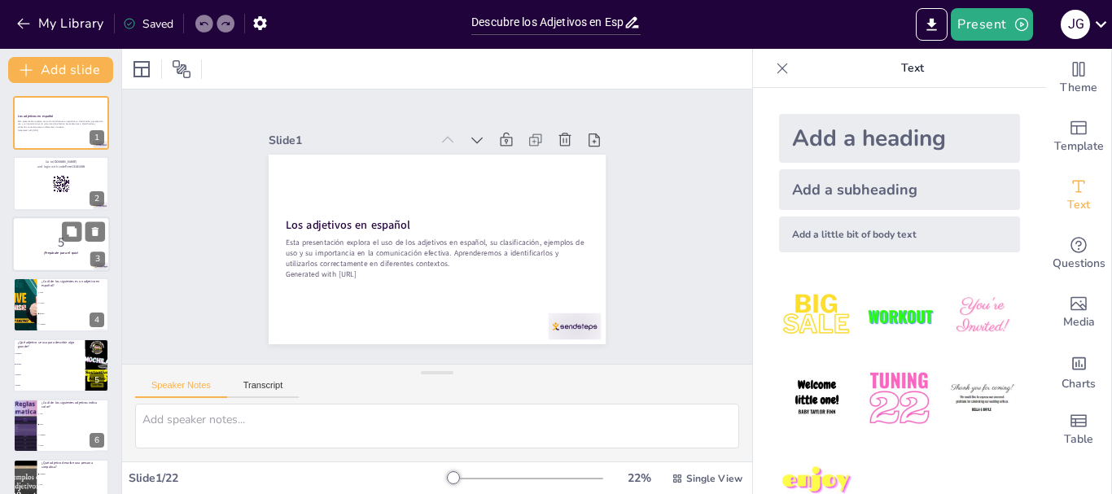
checkbox input "true"
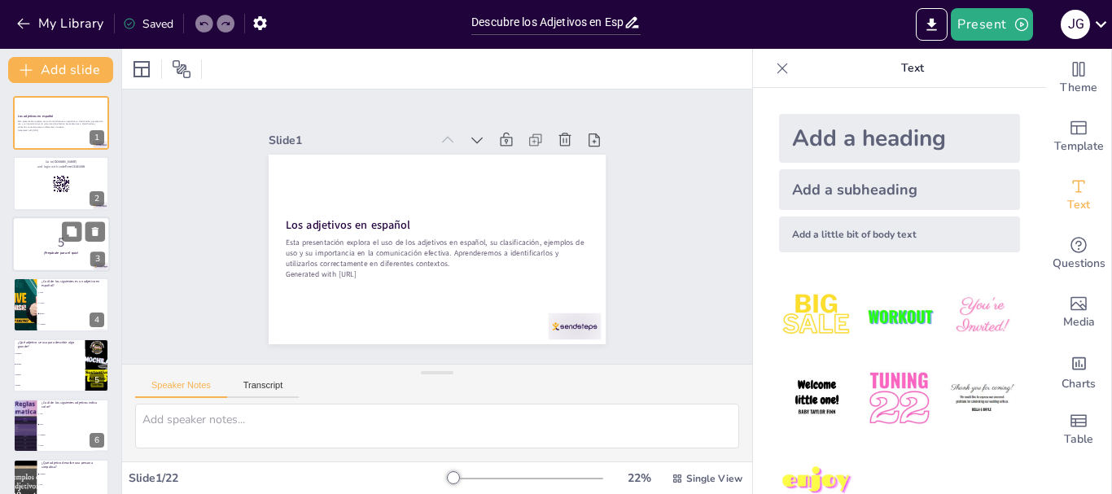
checkbox input "true"
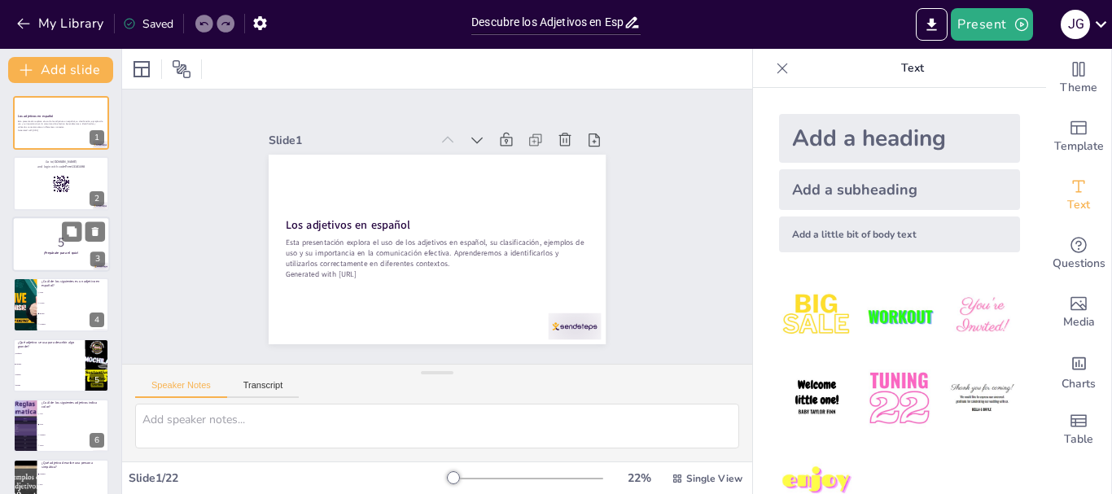
checkbox input "true"
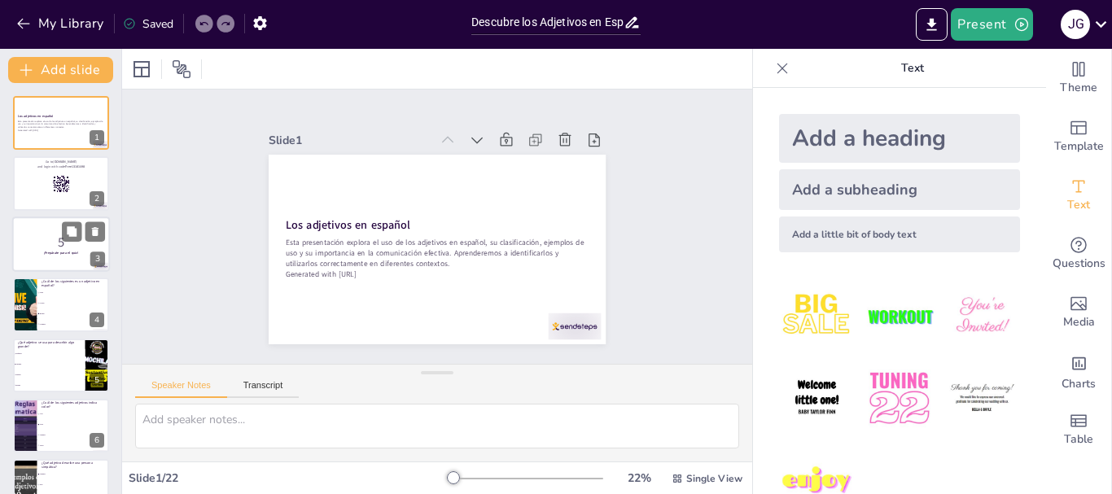
checkbox input "true"
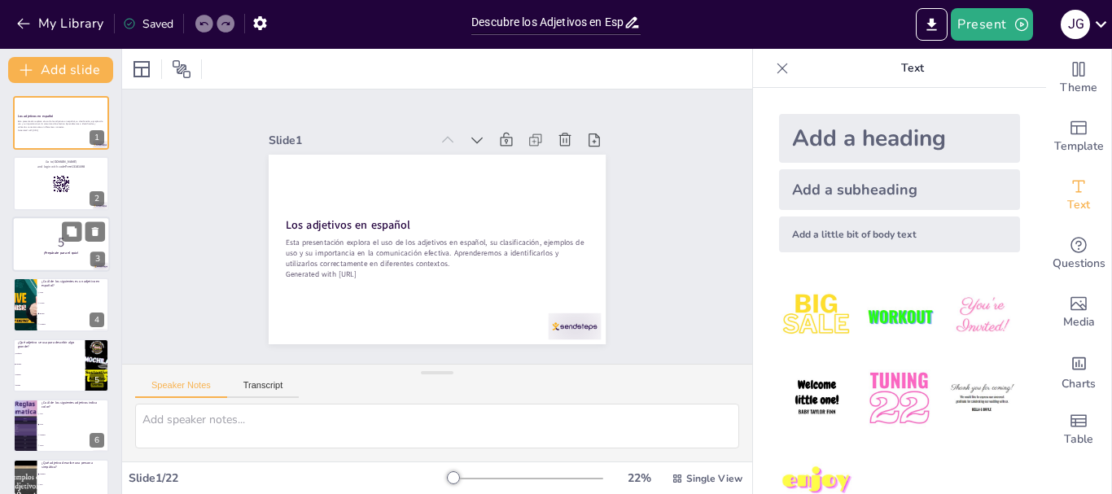
checkbox input "true"
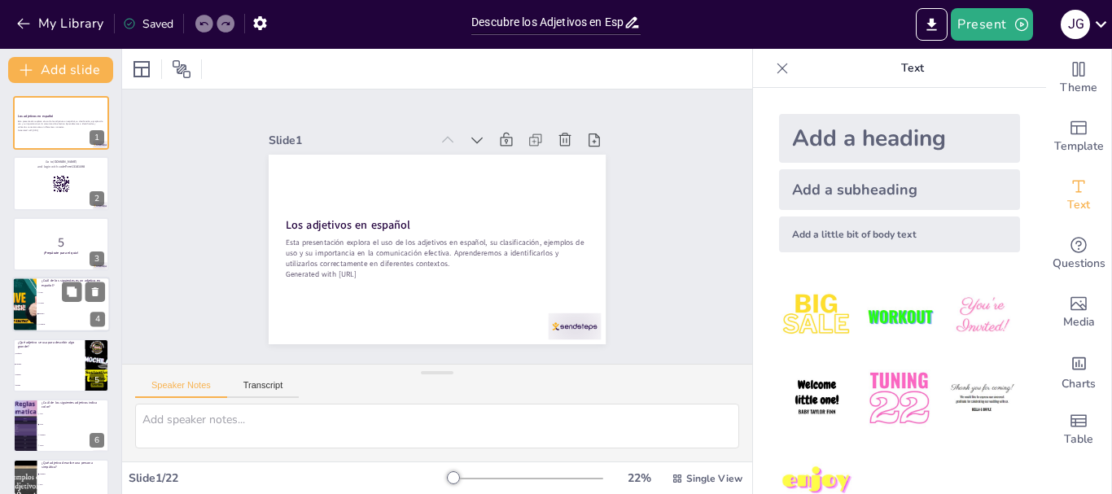
checkbox input "true"
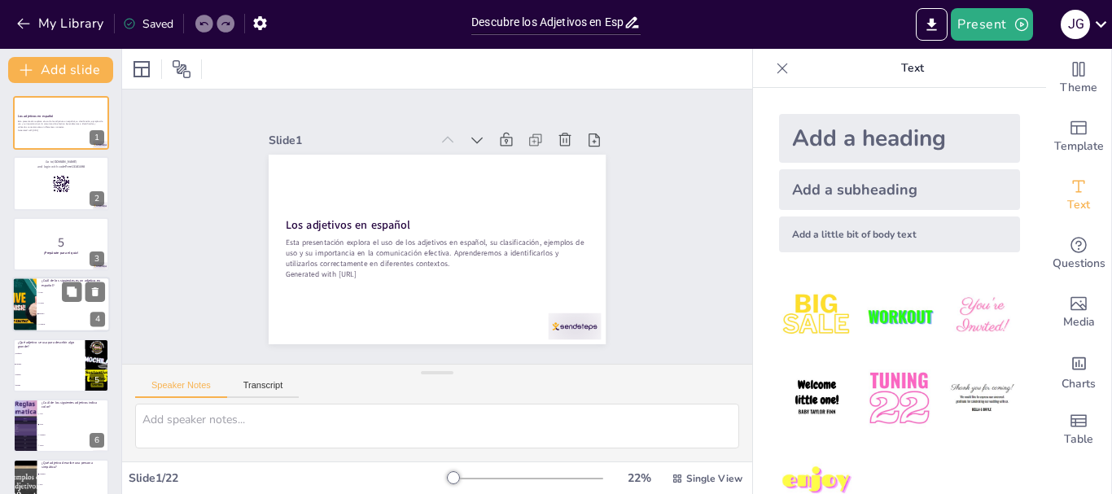
checkbox input "true"
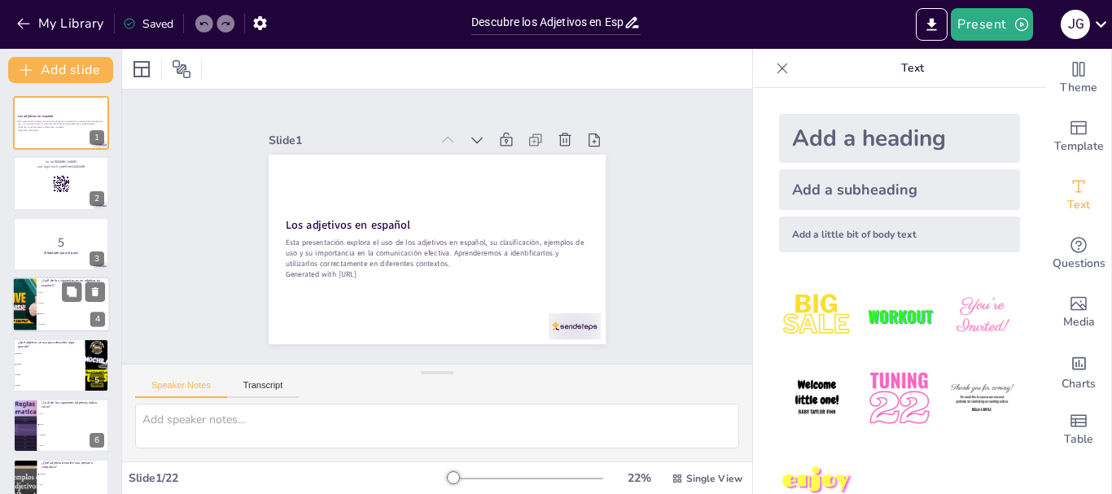
checkbox input "true"
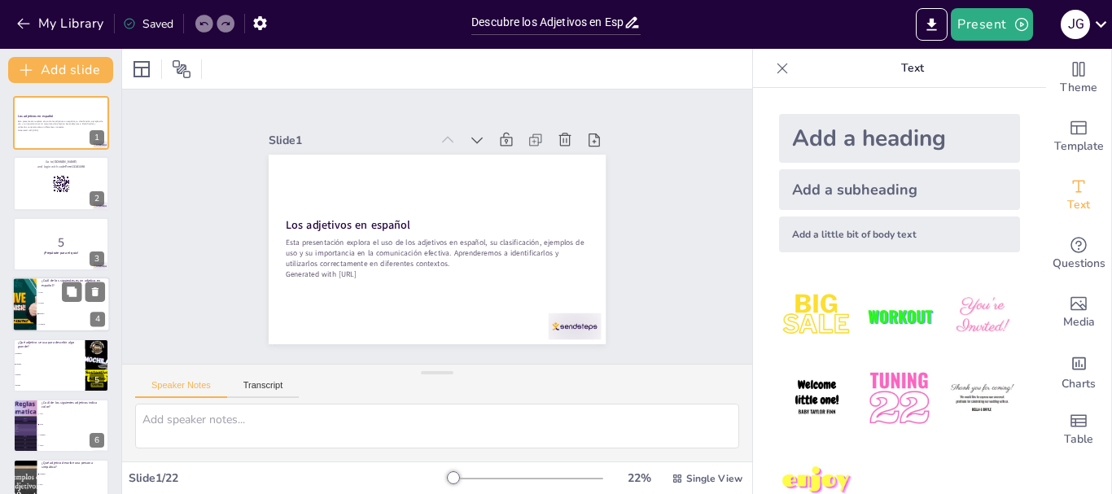
checkbox input "true"
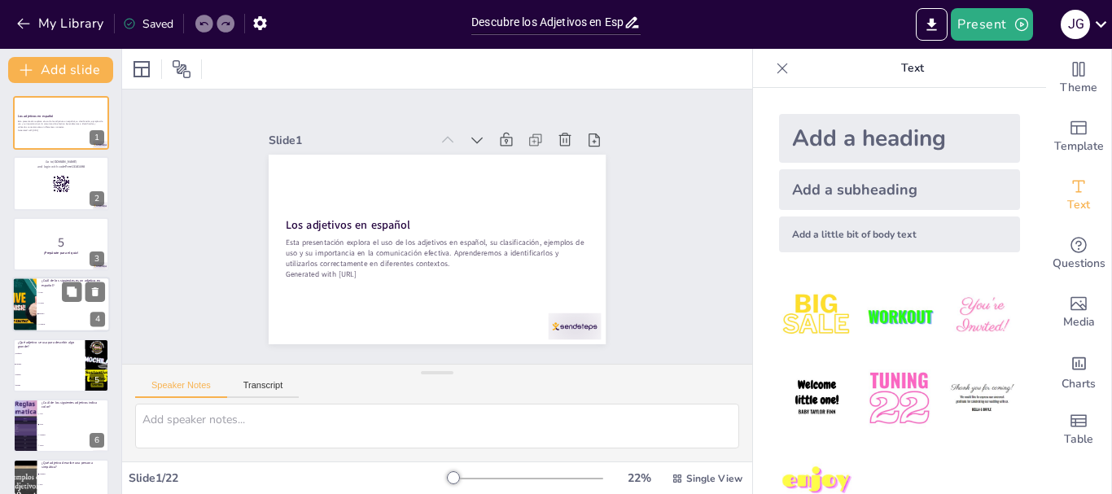
checkbox input "true"
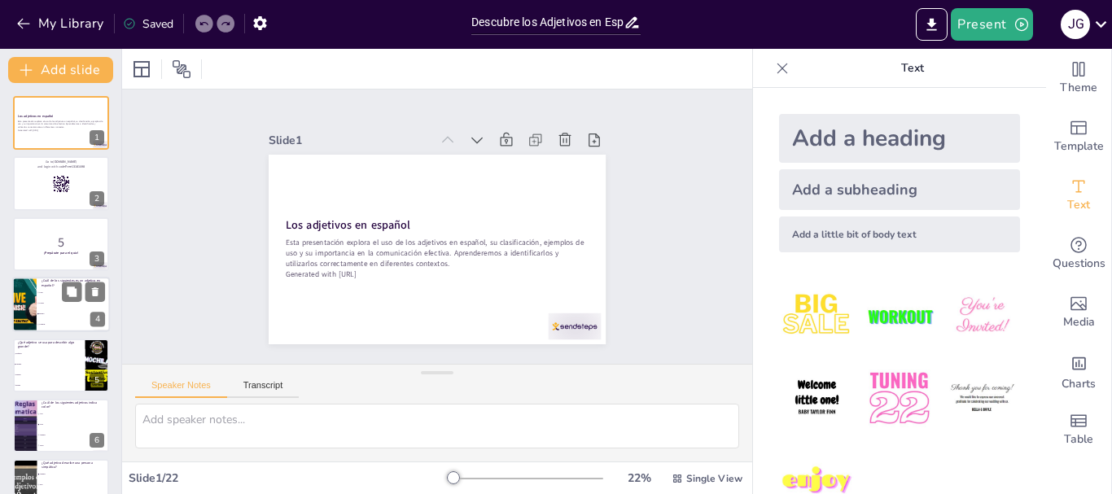
checkbox input "true"
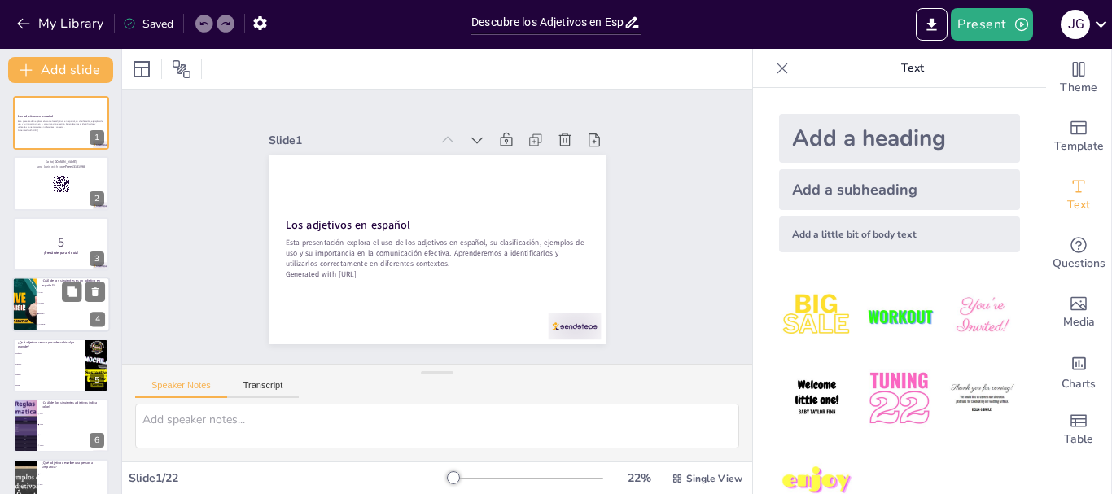
checkbox input "true"
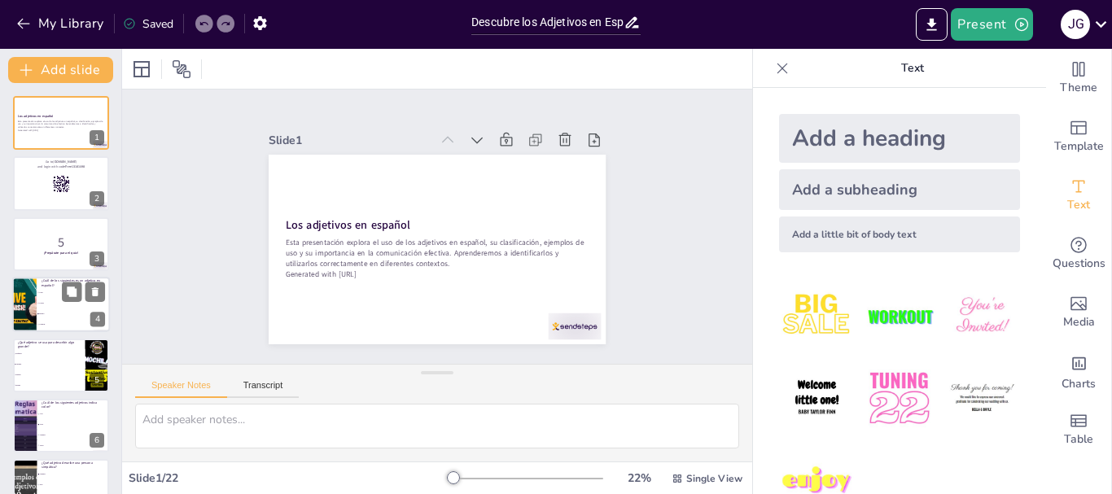
checkbox input "true"
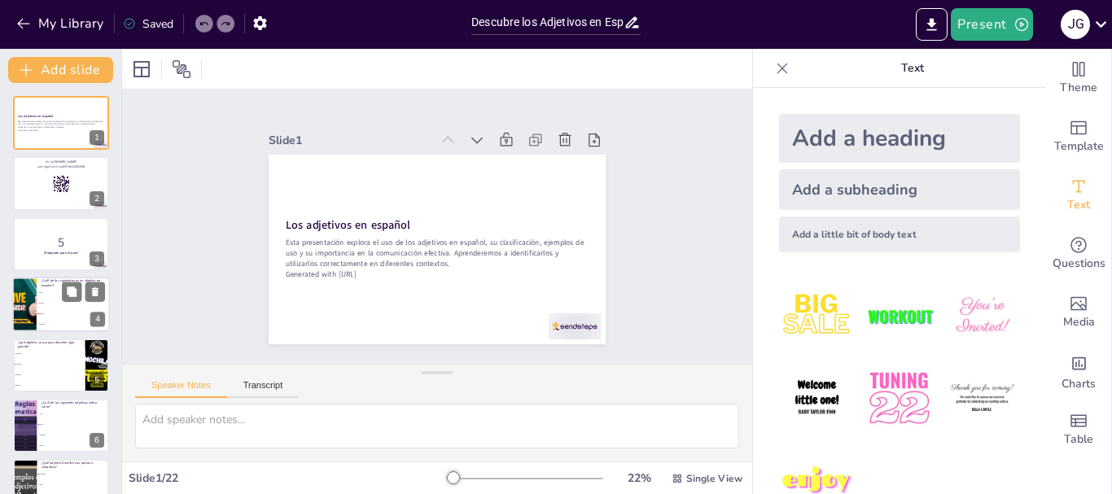
checkbox input "true"
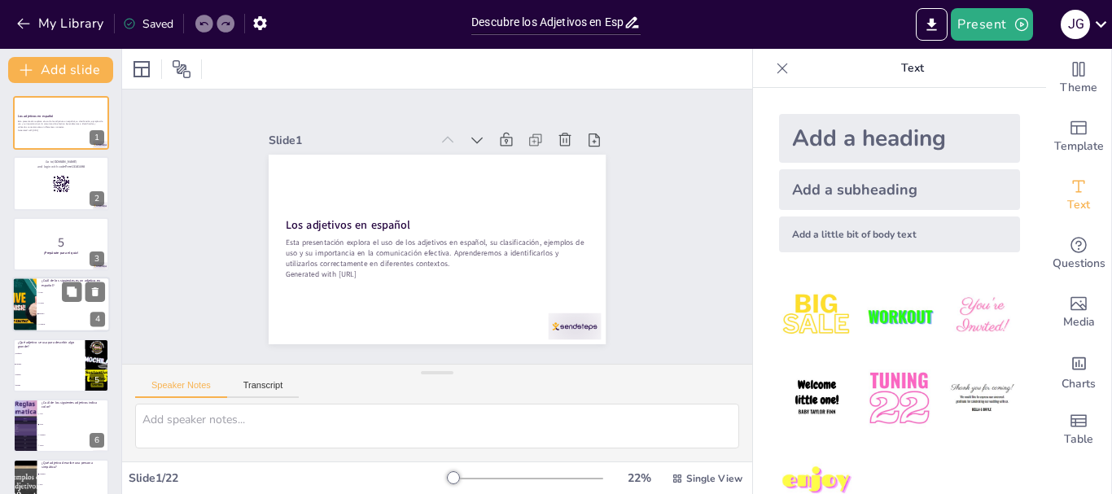
checkbox input "true"
click at [60, 325] on span "Comida" at bounding box center [74, 325] width 70 height 2
type textarea "Un adjetivo es una palabra que describe o califica a un sustantivo. En este cas…"
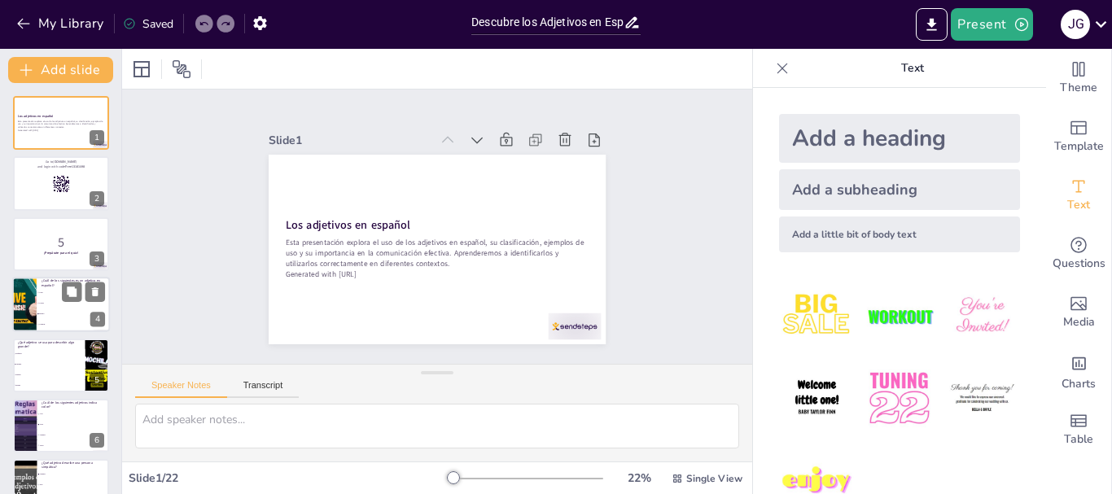
checkbox input "true"
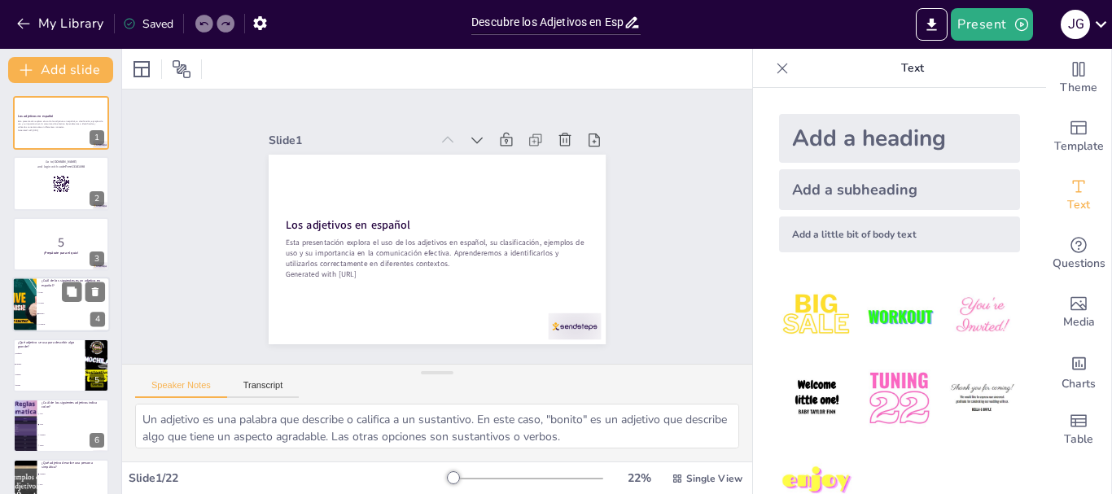
checkbox input "true"
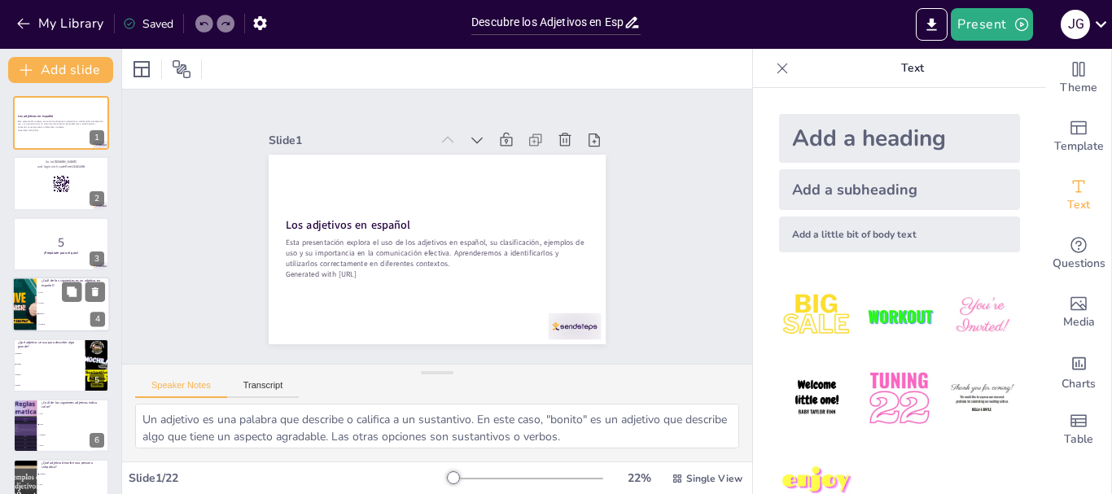
checkbox input "true"
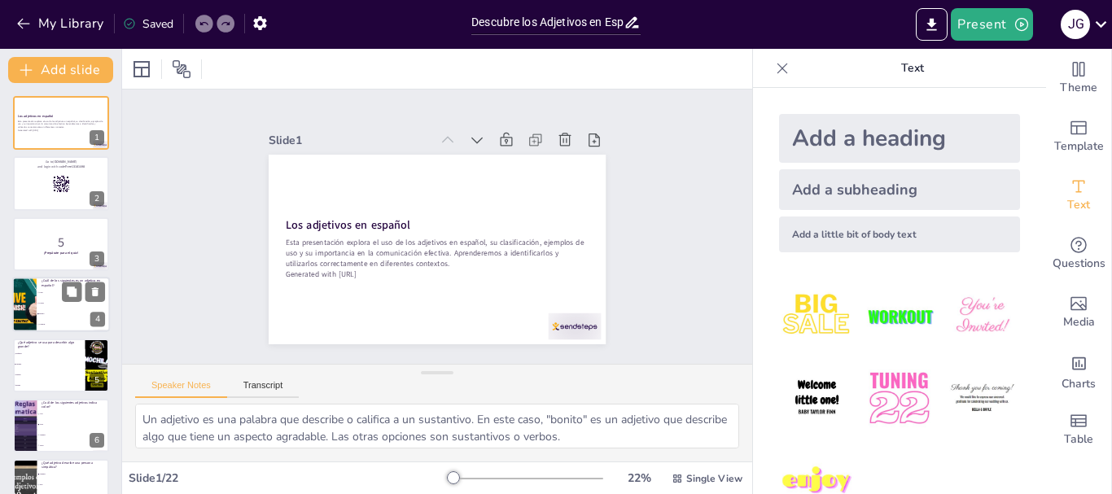
checkbox input "true"
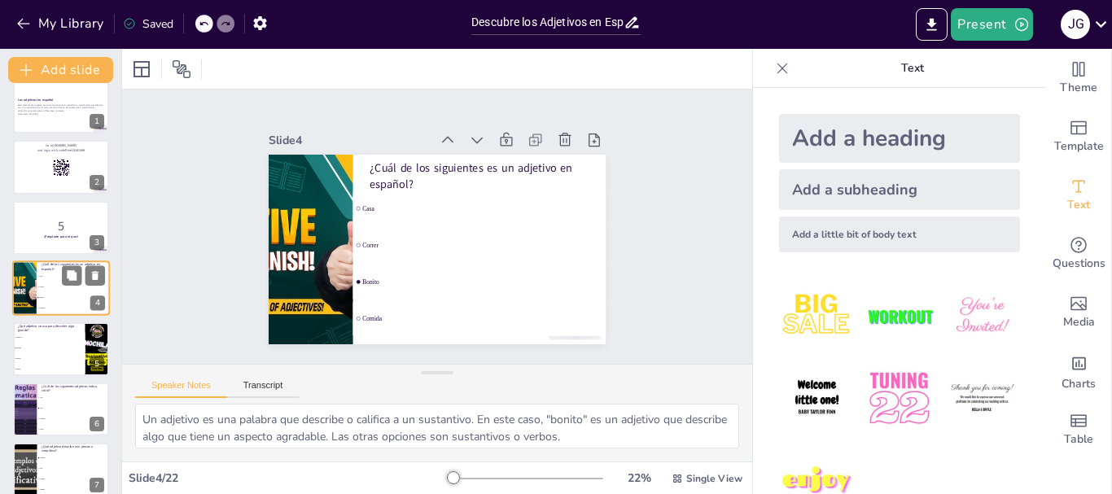
scroll to position [49, 0]
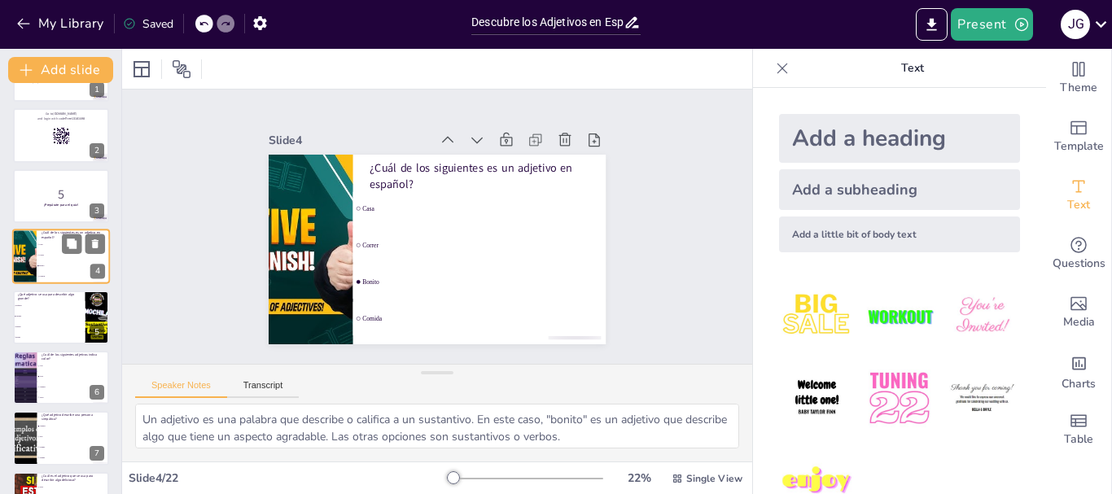
checkbox input "true"
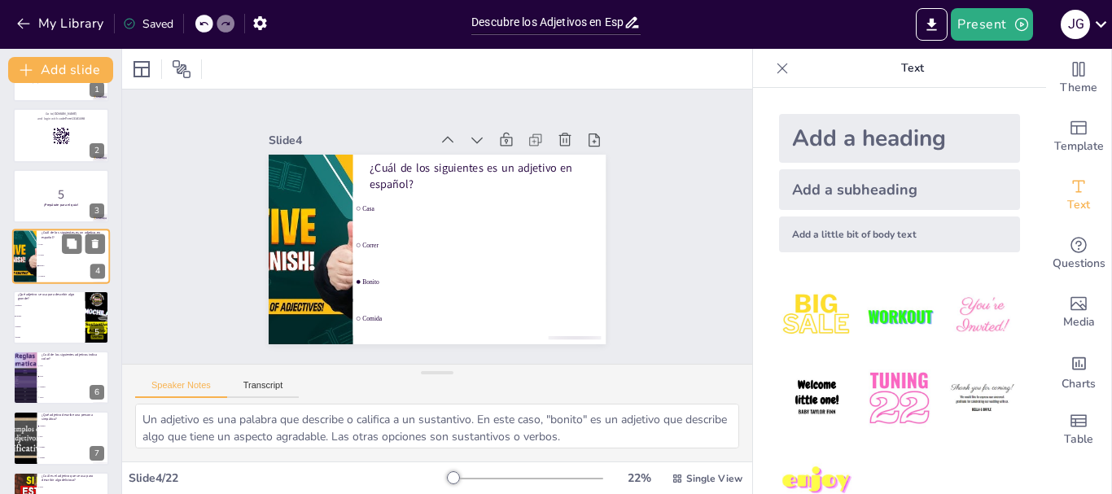
checkbox input "true"
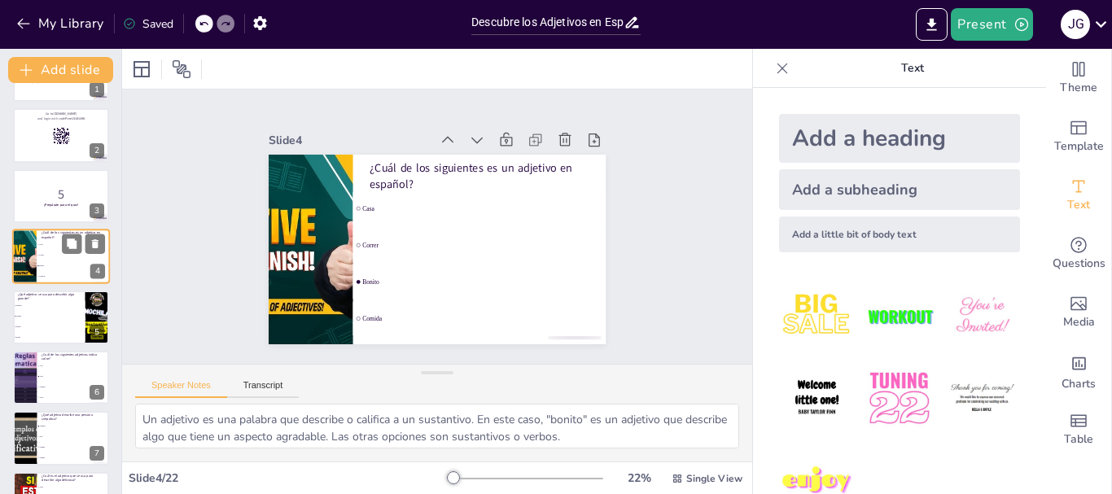
checkbox input "true"
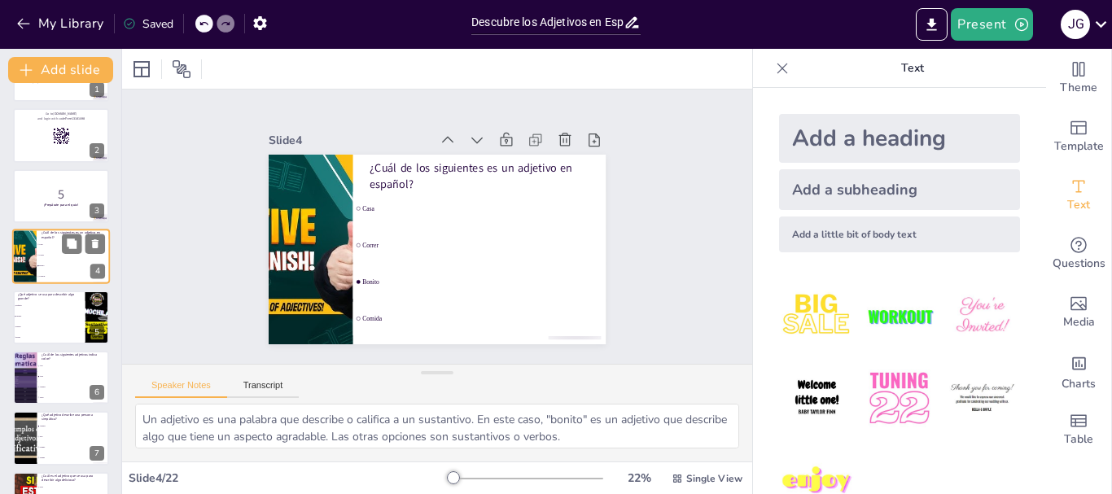
checkbox input "true"
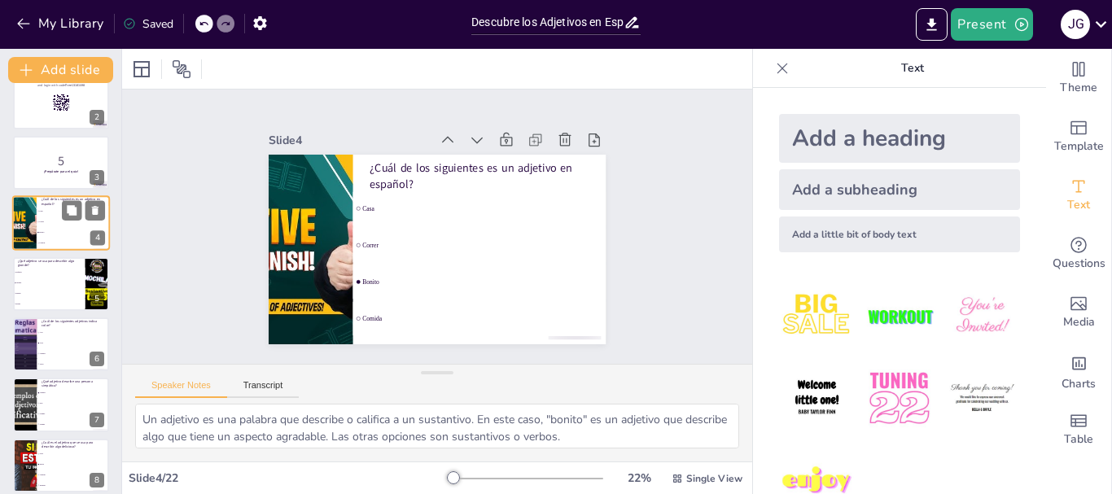
checkbox input "true"
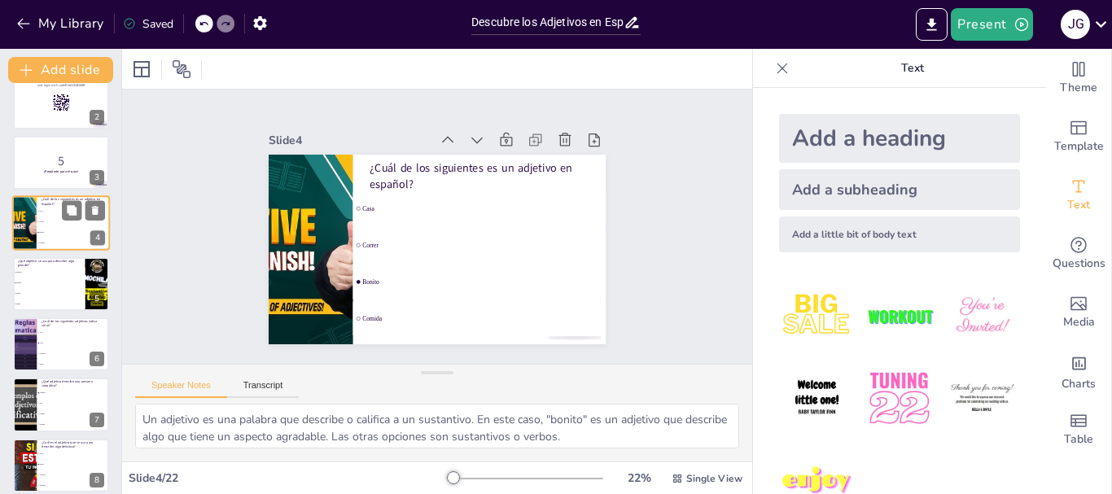
checkbox input "true"
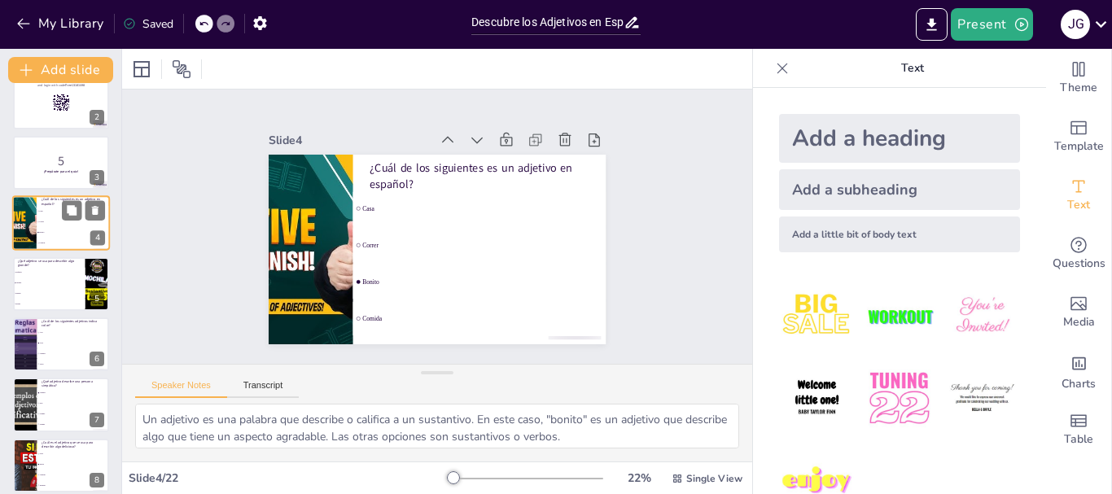
checkbox input "true"
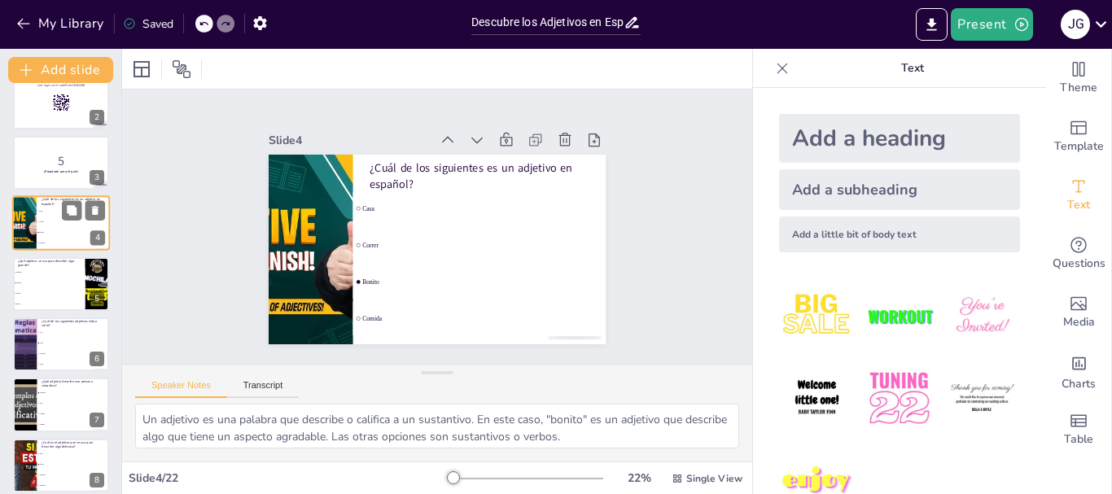
checkbox input "true"
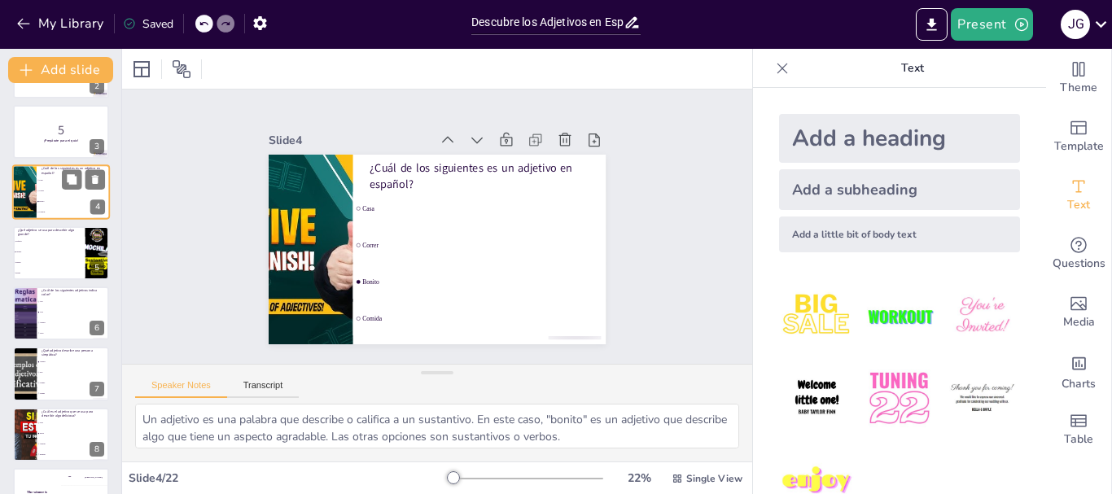
checkbox input "true"
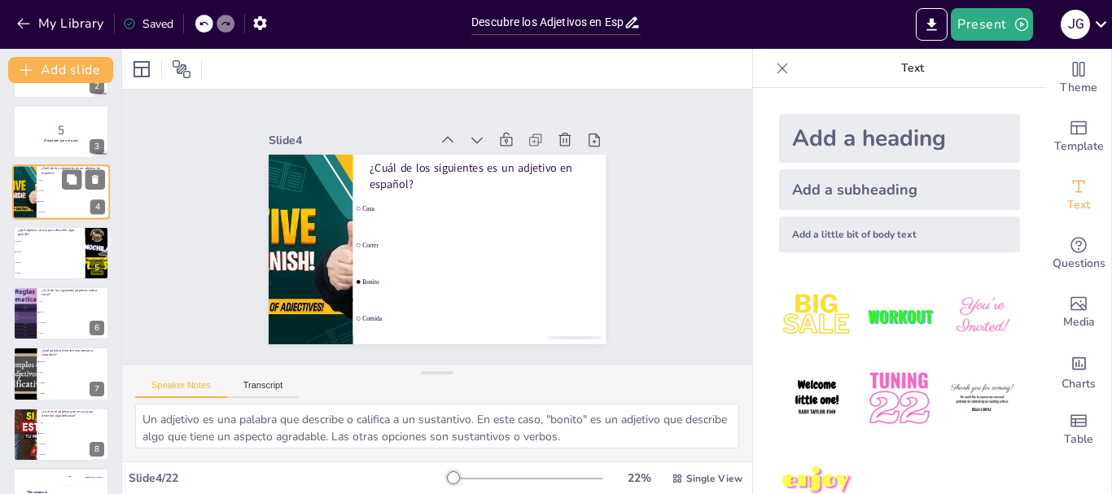
checkbox input "true"
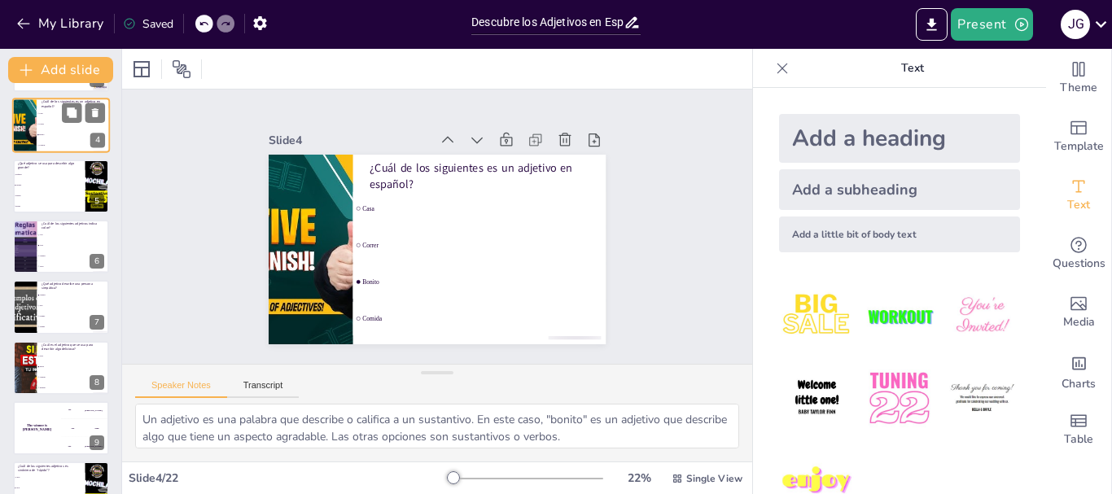
click at [60, 325] on li "Tímido" at bounding box center [73, 326] width 72 height 10
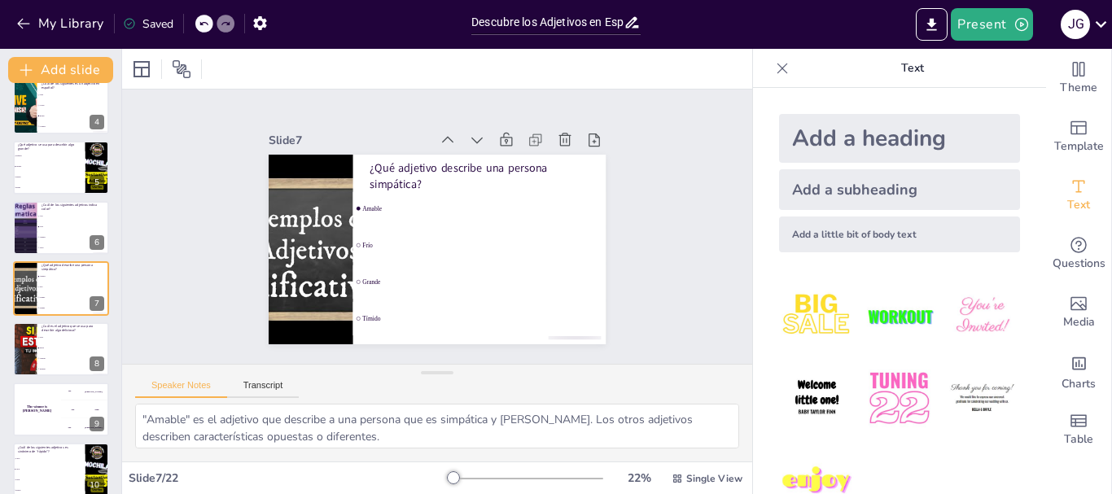
scroll to position [0, 0]
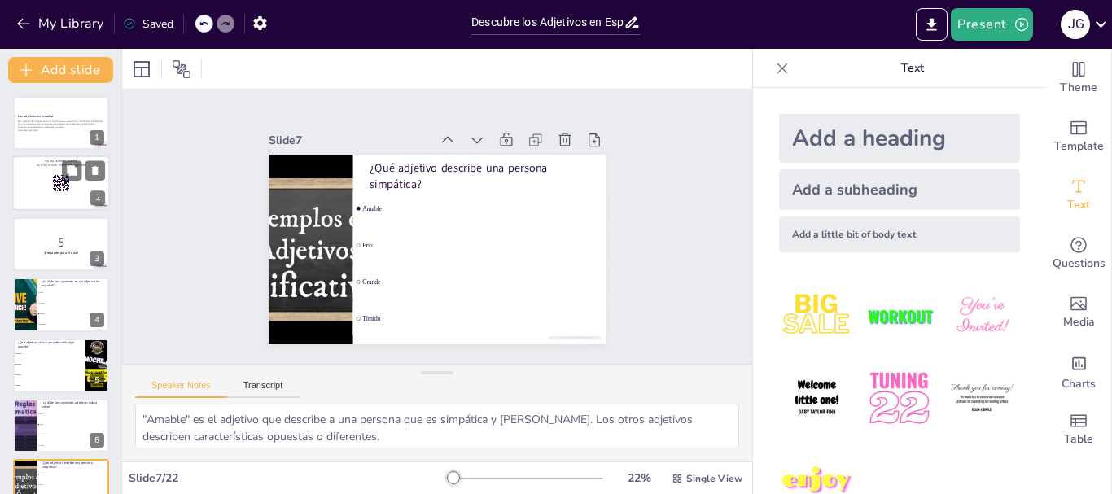
click at [59, 172] on div at bounding box center [61, 183] width 98 height 55
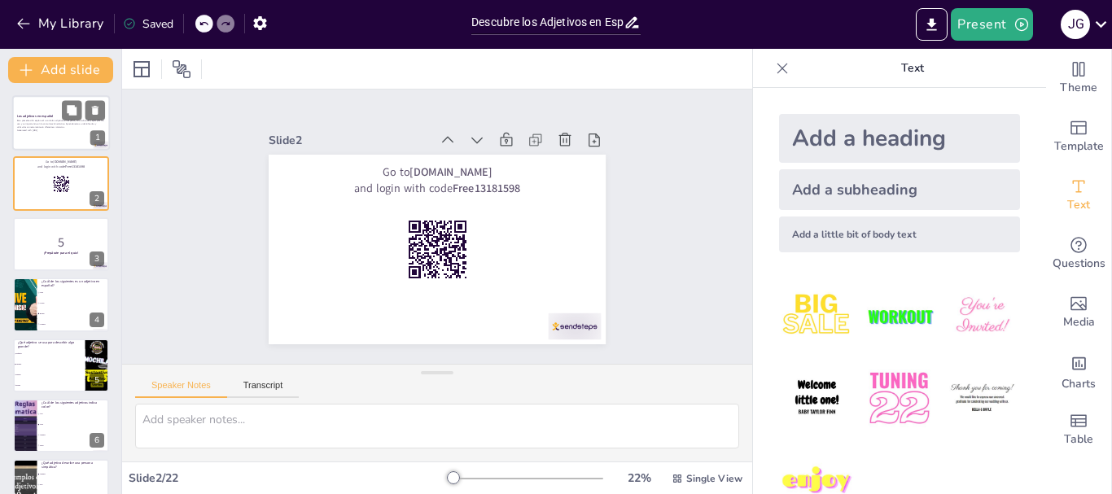
click at [27, 120] on p "Esta presentación explora el uso de los adjetivos en español, su clasificación,…" at bounding box center [61, 124] width 88 height 9
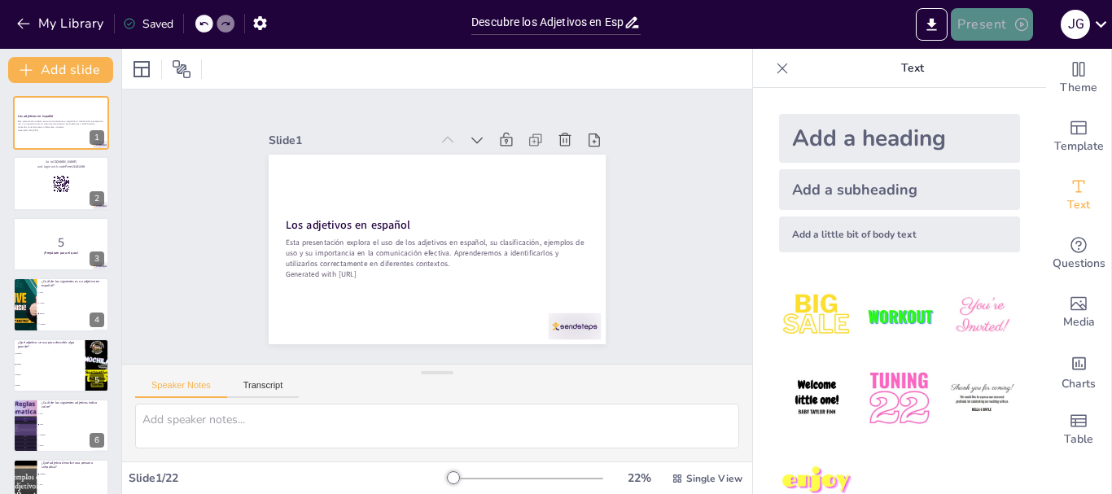
click at [995, 30] on button "Present" at bounding box center [991, 24] width 81 height 33
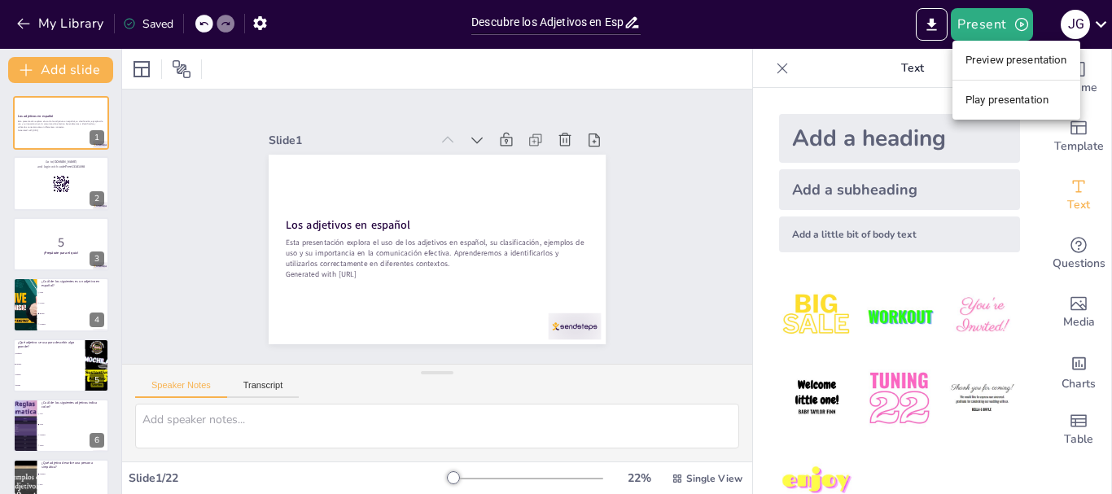
click at [1018, 95] on li "Play presentation" at bounding box center [1016, 100] width 128 height 26
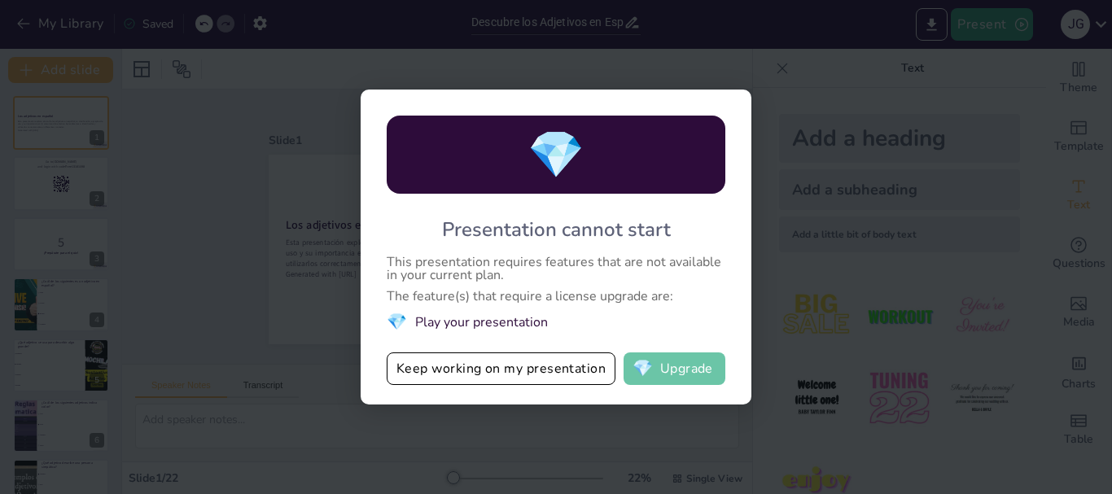
click at [667, 367] on button "💎 Upgrade" at bounding box center [674, 368] width 102 height 33
